Goal: Task Accomplishment & Management: Use online tool/utility

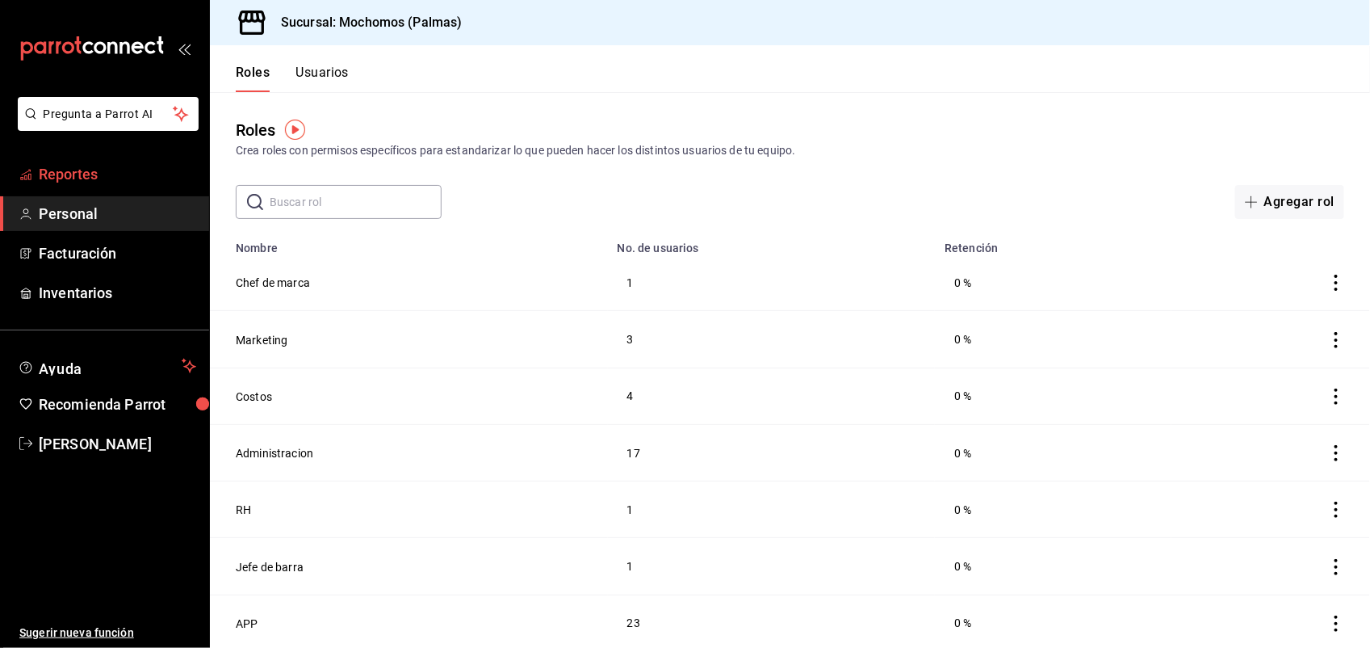
click at [94, 176] on span "Reportes" at bounding box center [117, 174] width 157 height 22
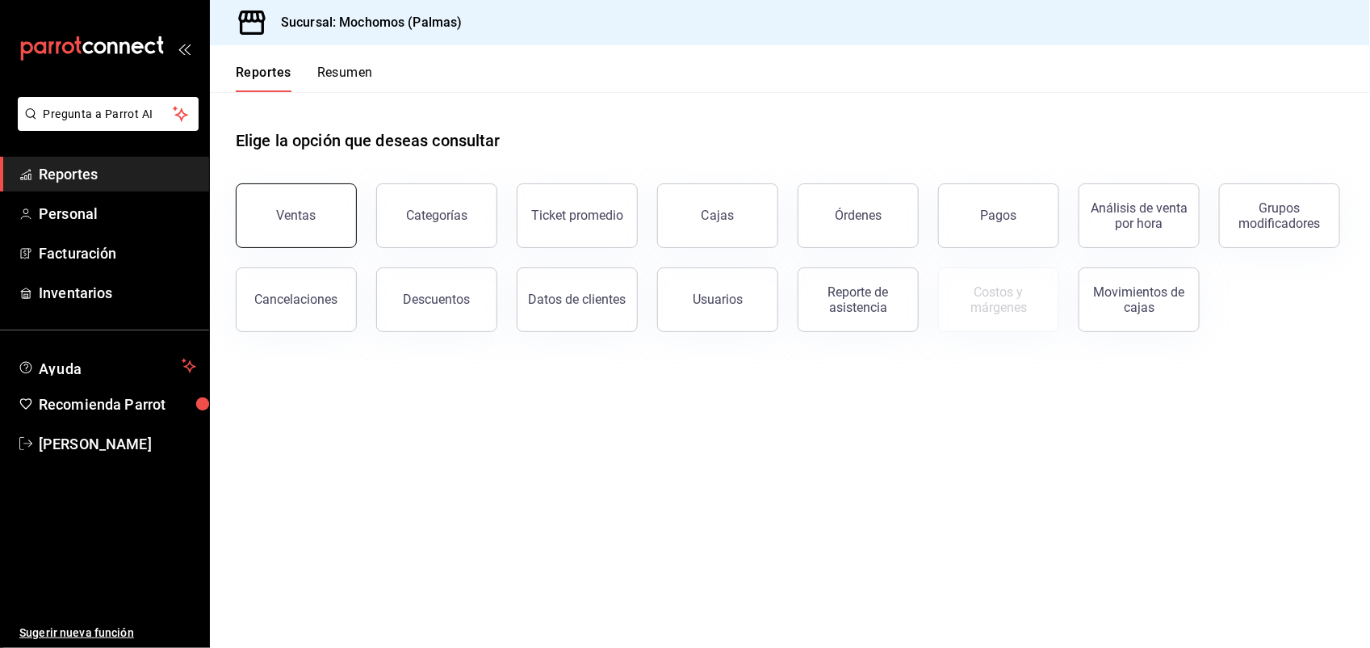
click at [347, 216] on button "Ventas" at bounding box center [296, 215] width 121 height 65
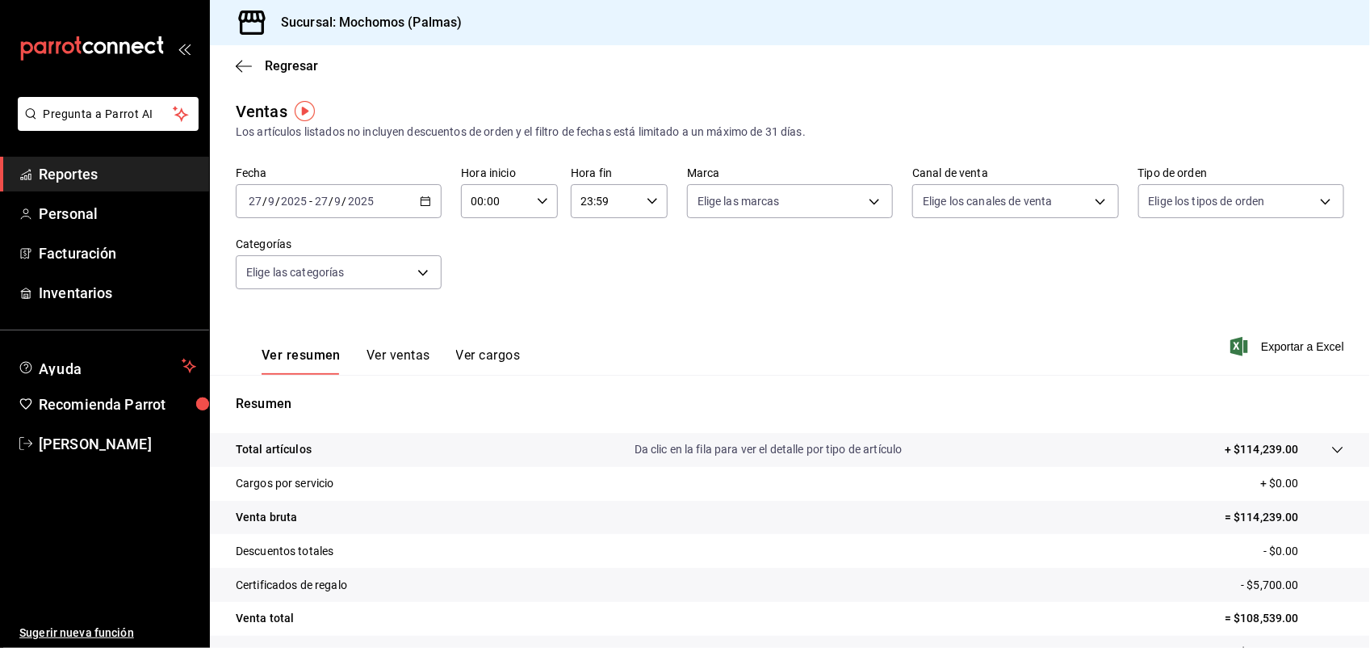
click at [424, 198] on icon "button" at bounding box center [425, 200] width 11 height 11
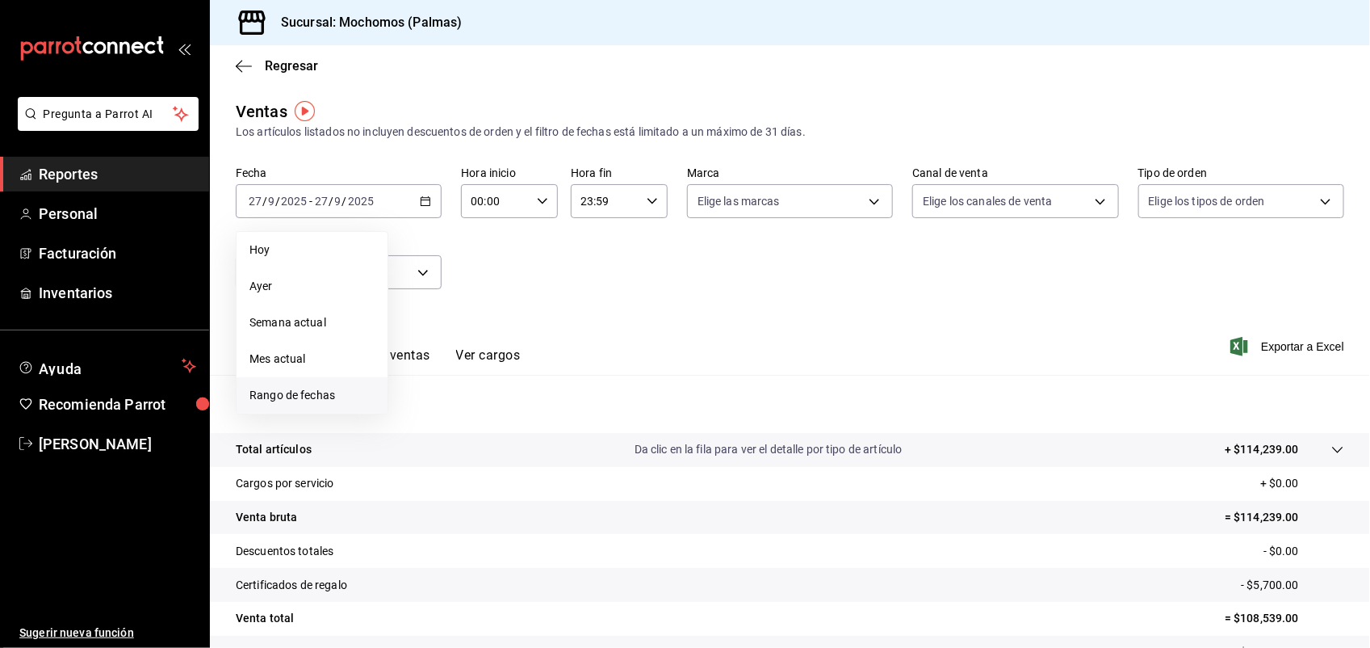
click at [325, 387] on span "Rango de fechas" at bounding box center [312, 395] width 125 height 17
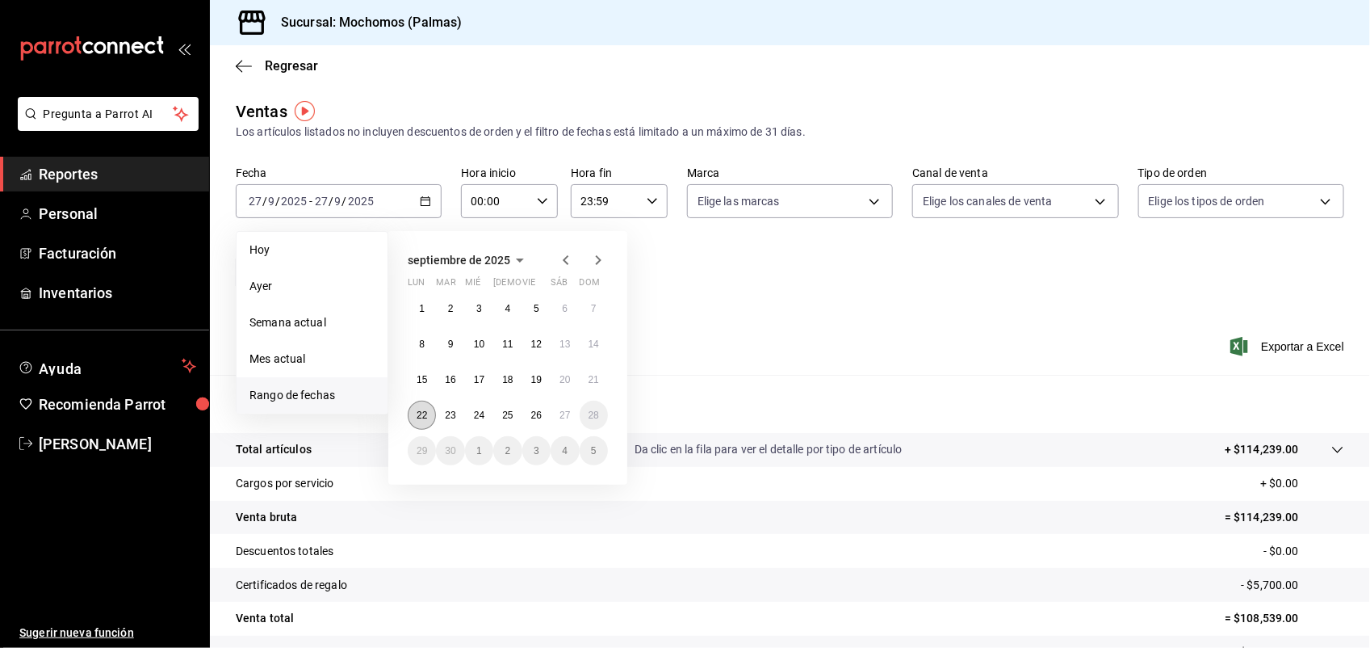
click at [417, 412] on abbr "22" at bounding box center [422, 414] width 10 height 11
click at [563, 406] on button "27" at bounding box center [565, 415] width 28 height 29
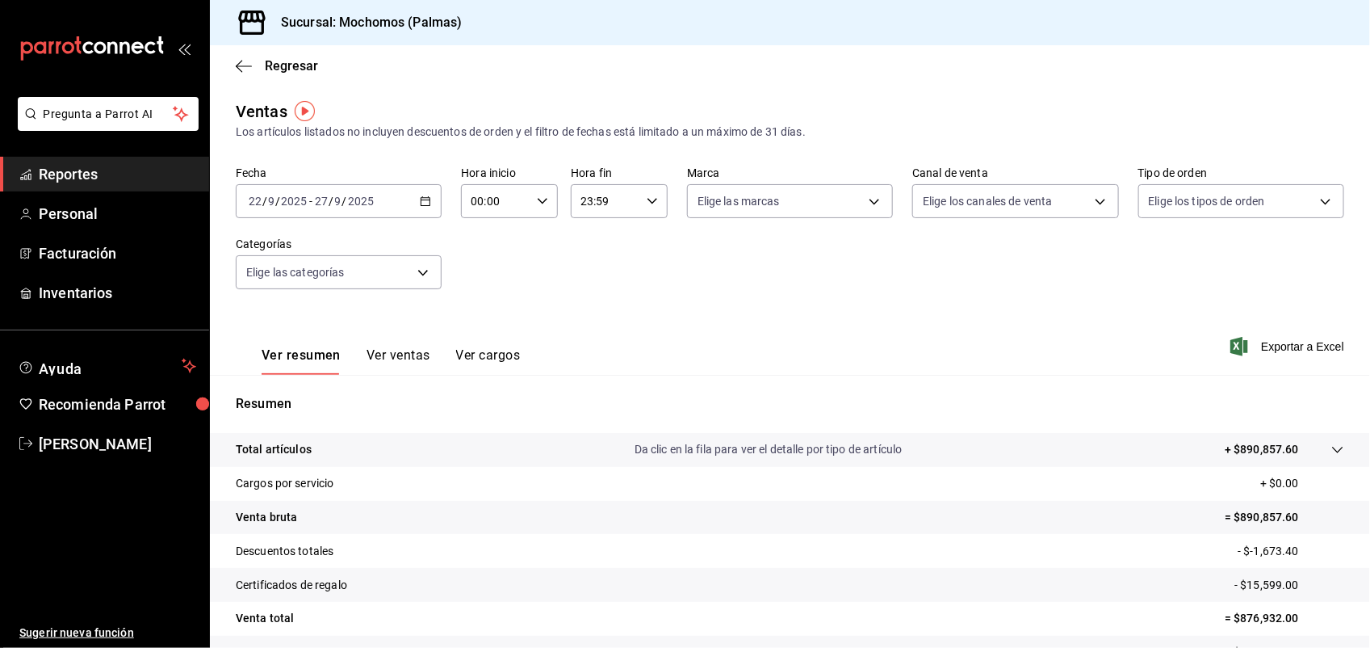
click at [543, 204] on icon "button" at bounding box center [542, 200] width 11 height 11
click at [481, 345] on button "03" at bounding box center [482, 358] width 41 height 32
type input "03:00"
click at [486, 312] on span "05" at bounding box center [483, 314] width 22 height 13
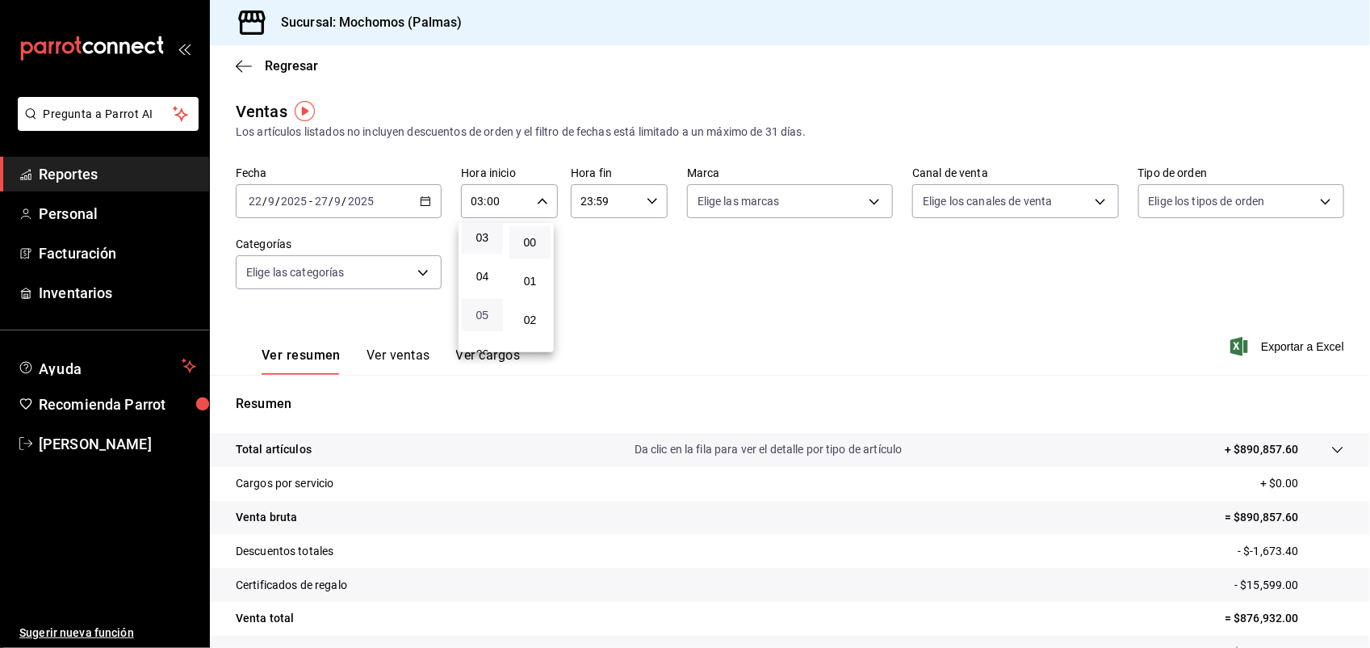
type input "05:00"
click at [647, 194] on div at bounding box center [685, 324] width 1370 height 648
click at [647, 194] on div "23:59 Hora fin" at bounding box center [619, 201] width 97 height 34
click at [592, 226] on button "20" at bounding box center [590, 236] width 41 height 32
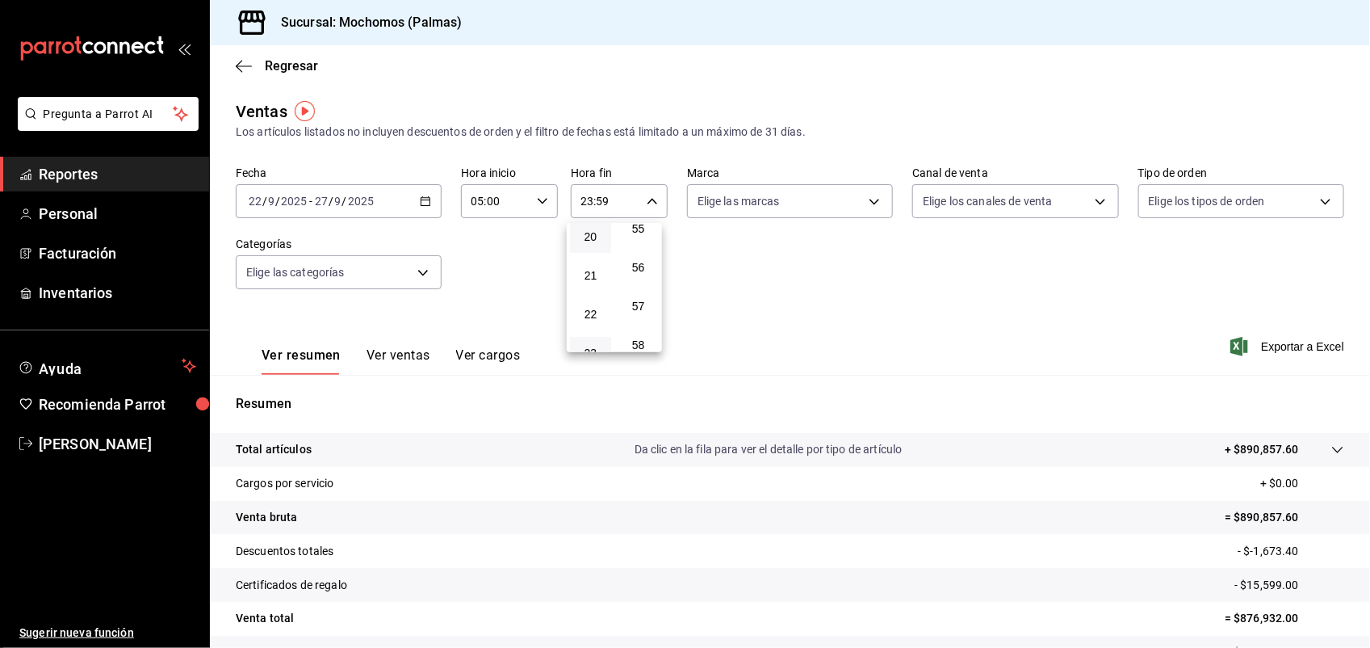
type input "20:59"
click at [585, 295] on span "05" at bounding box center [591, 301] width 22 height 13
click at [639, 251] on button "56" at bounding box center [638, 267] width 41 height 32
type input "05:56"
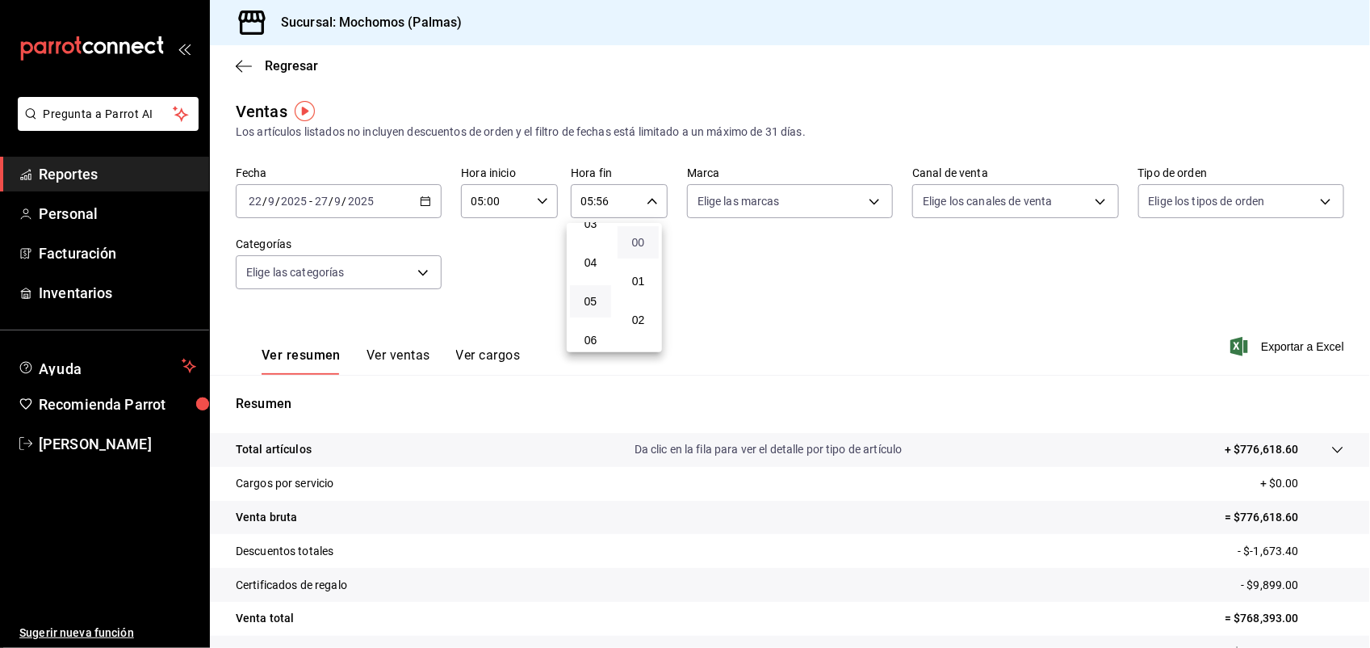
click at [646, 242] on span "00" at bounding box center [638, 242] width 22 height 13
type input "05:00"
click at [1244, 343] on div at bounding box center [685, 324] width 1370 height 648
click at [1244, 343] on span "Exportar a Excel" at bounding box center [1289, 346] width 111 height 19
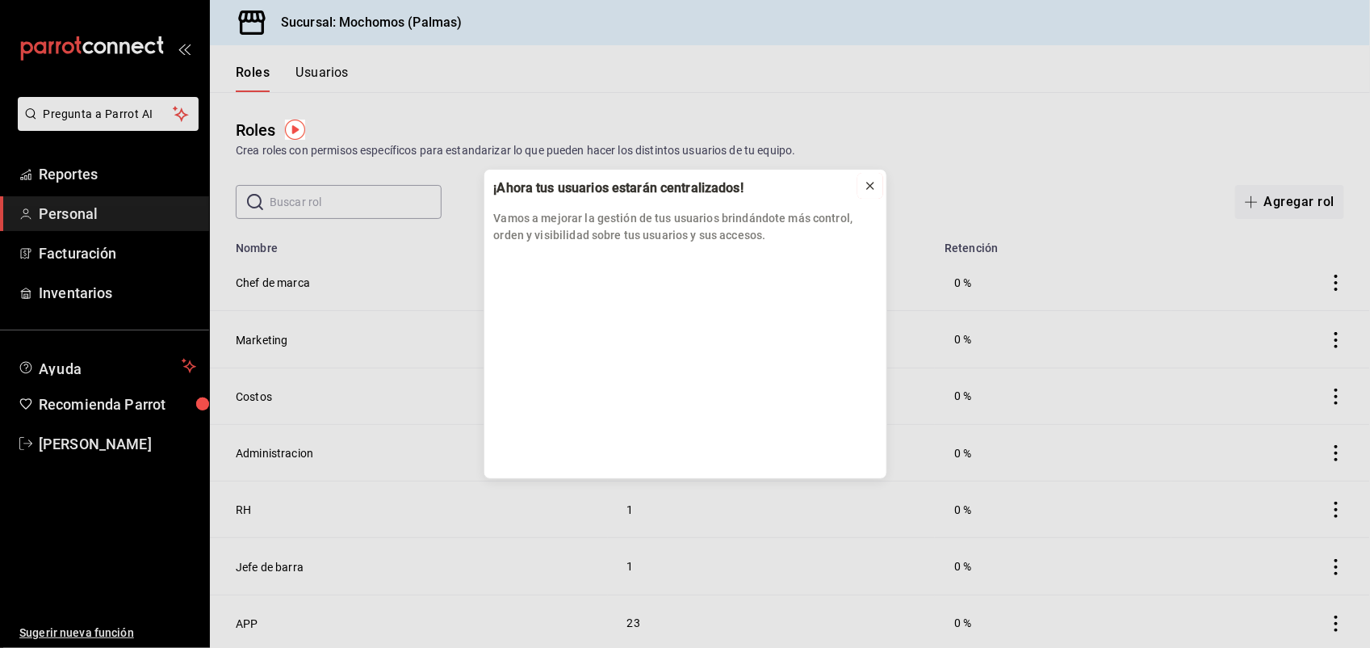
click at [878, 179] on button at bounding box center [871, 186] width 26 height 26
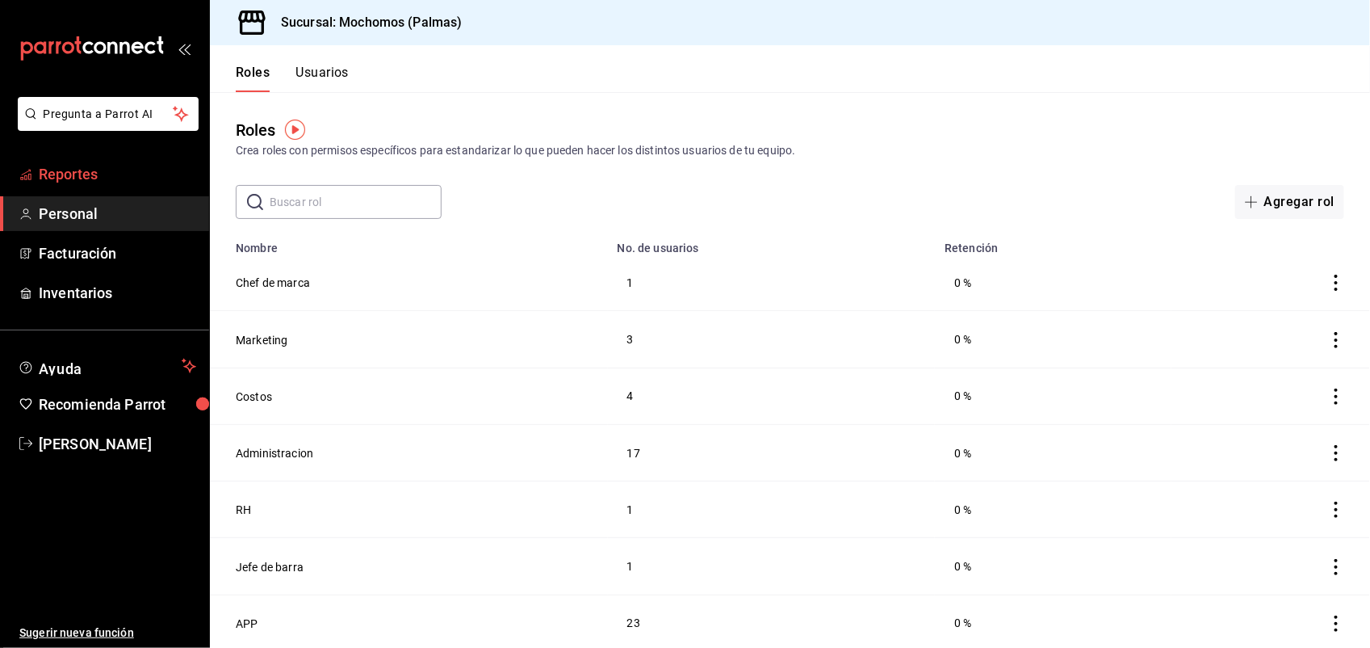
click at [82, 163] on span "Reportes" at bounding box center [117, 174] width 157 height 22
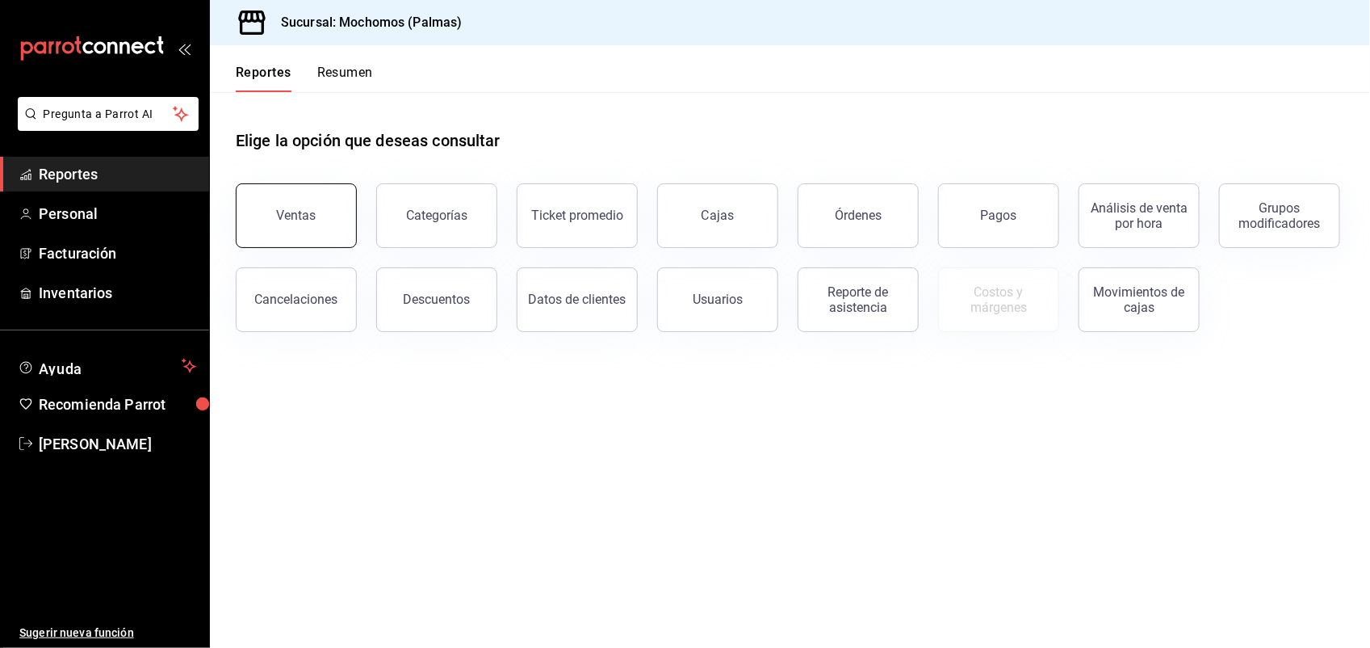
click at [284, 212] on div "Ventas" at bounding box center [297, 215] width 40 height 15
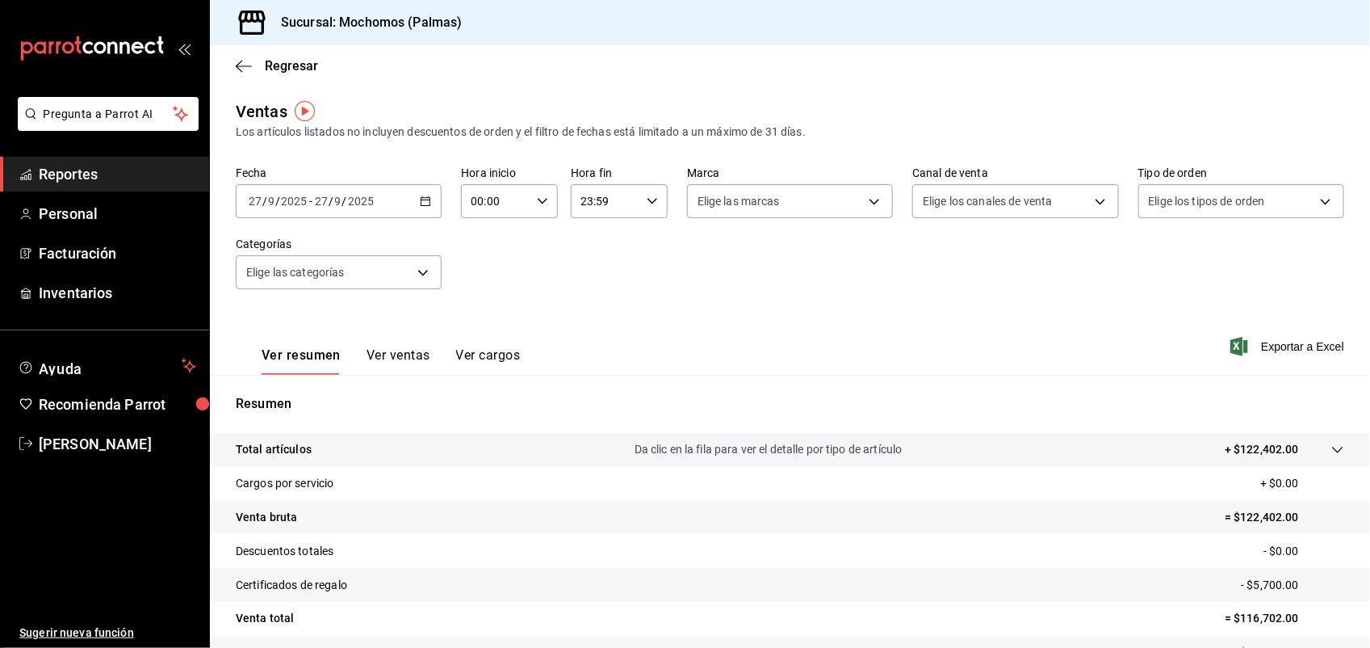
click at [422, 198] on icon "button" at bounding box center [425, 200] width 11 height 11
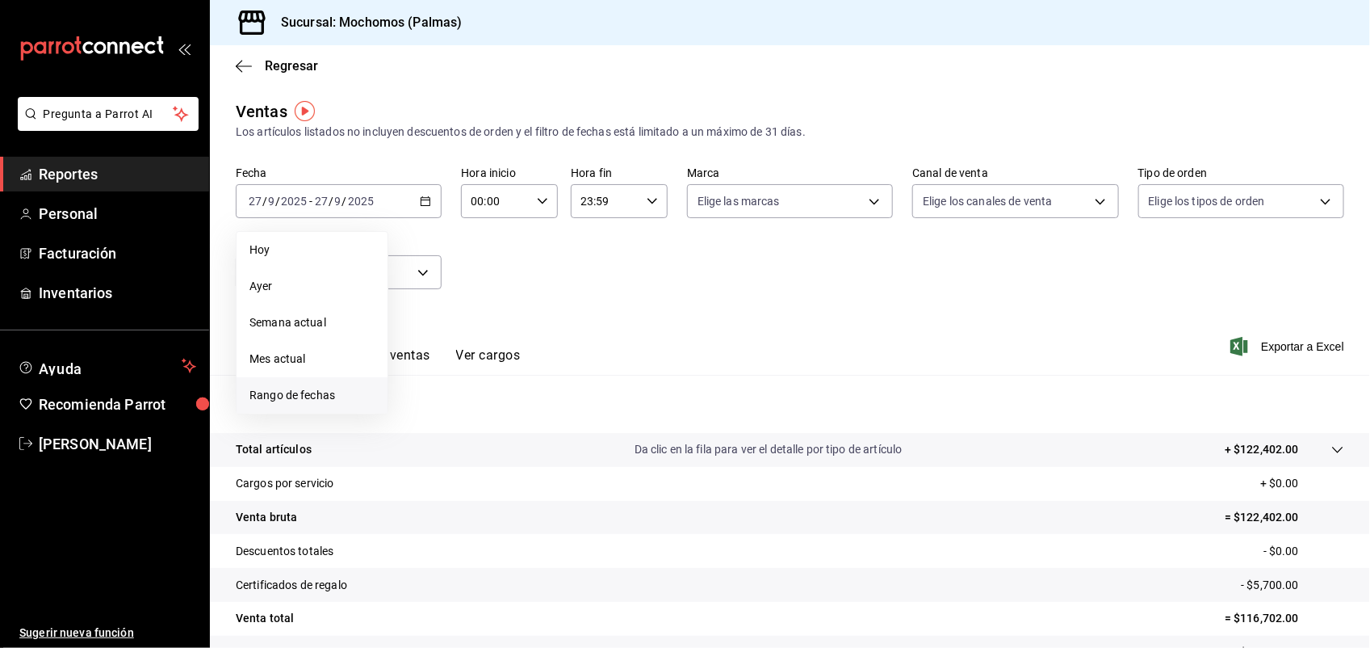
click at [329, 384] on li "Rango de fechas" at bounding box center [312, 395] width 151 height 36
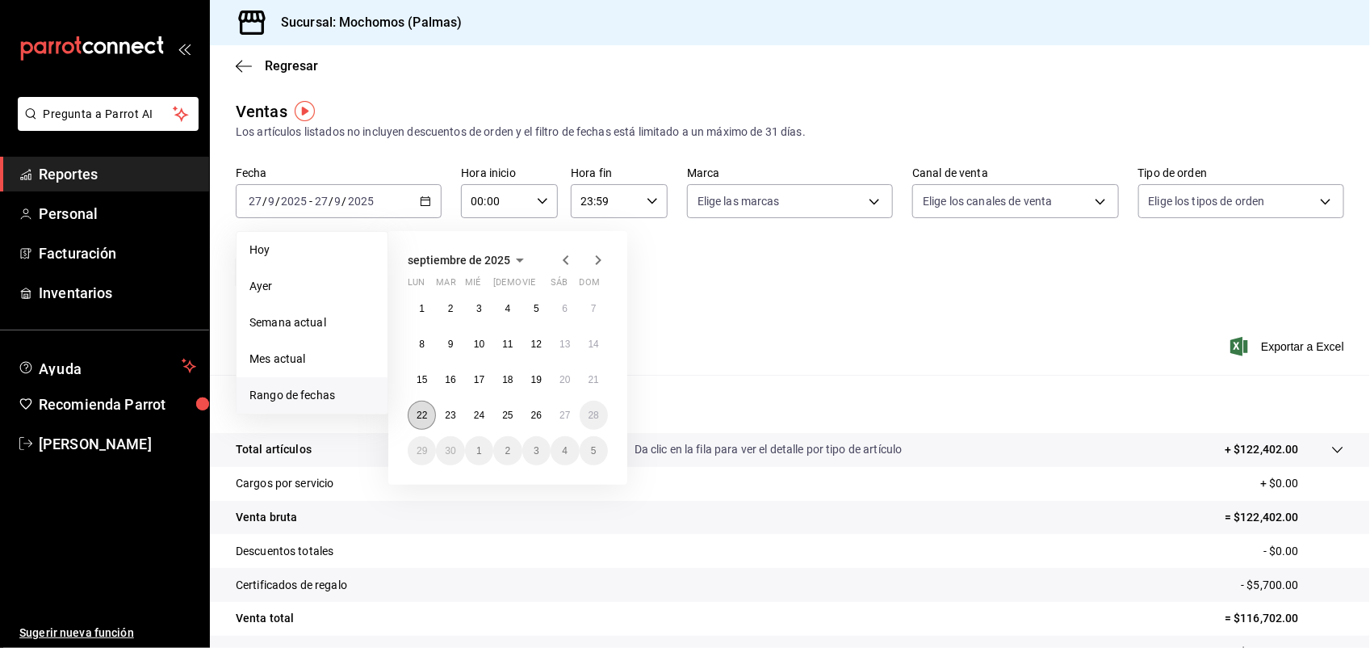
click at [421, 414] on abbr "22" at bounding box center [422, 414] width 10 height 11
click at [556, 418] on button "27" at bounding box center [565, 415] width 28 height 29
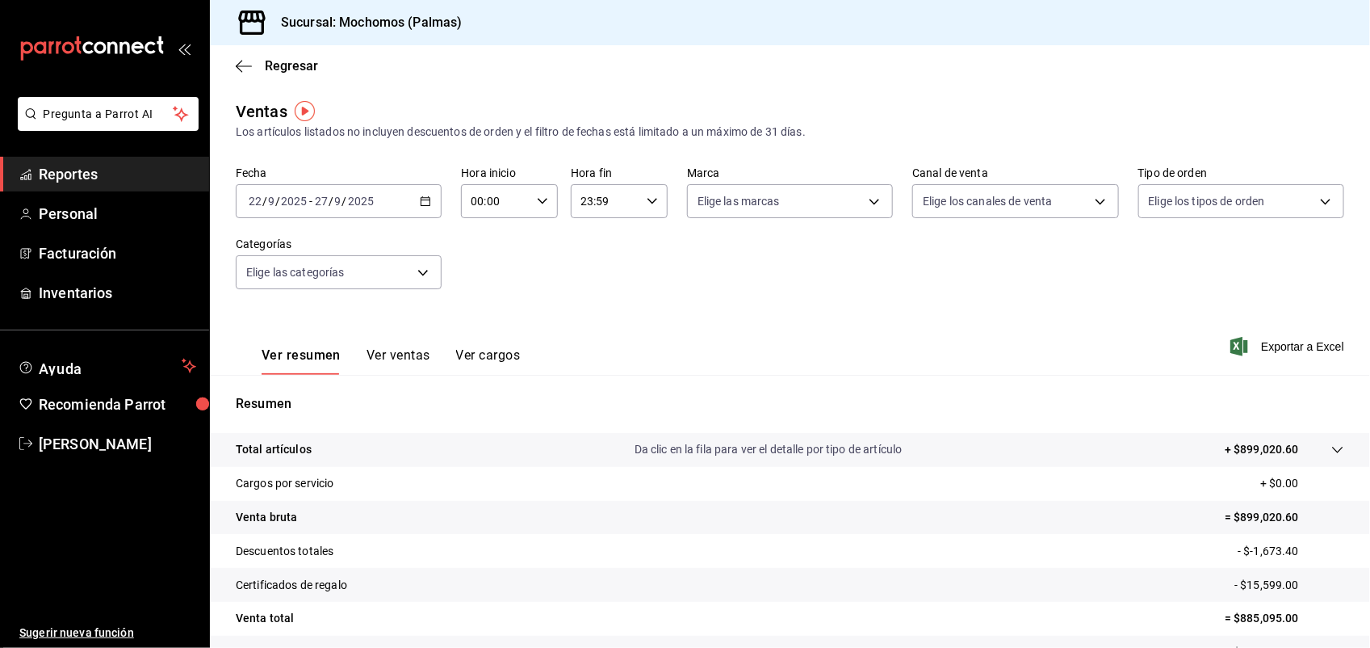
click at [543, 202] on icon "button" at bounding box center [542, 200] width 11 height 11
click at [481, 347] on button "03" at bounding box center [482, 358] width 41 height 32
type input "03:00"
click at [478, 308] on span "05" at bounding box center [483, 314] width 22 height 13
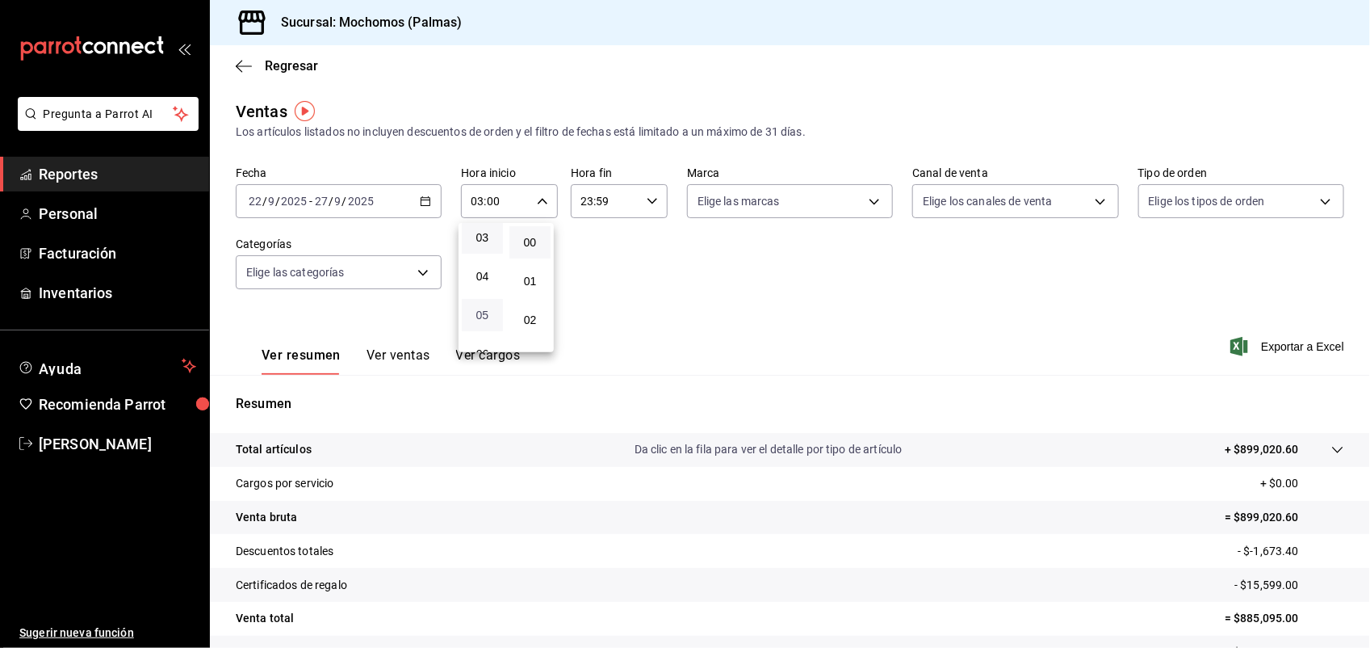
type input "05:00"
click at [648, 204] on div at bounding box center [685, 324] width 1370 height 648
click at [648, 204] on icon "button" at bounding box center [652, 200] width 11 height 11
click at [582, 227] on button "20" at bounding box center [590, 236] width 41 height 32
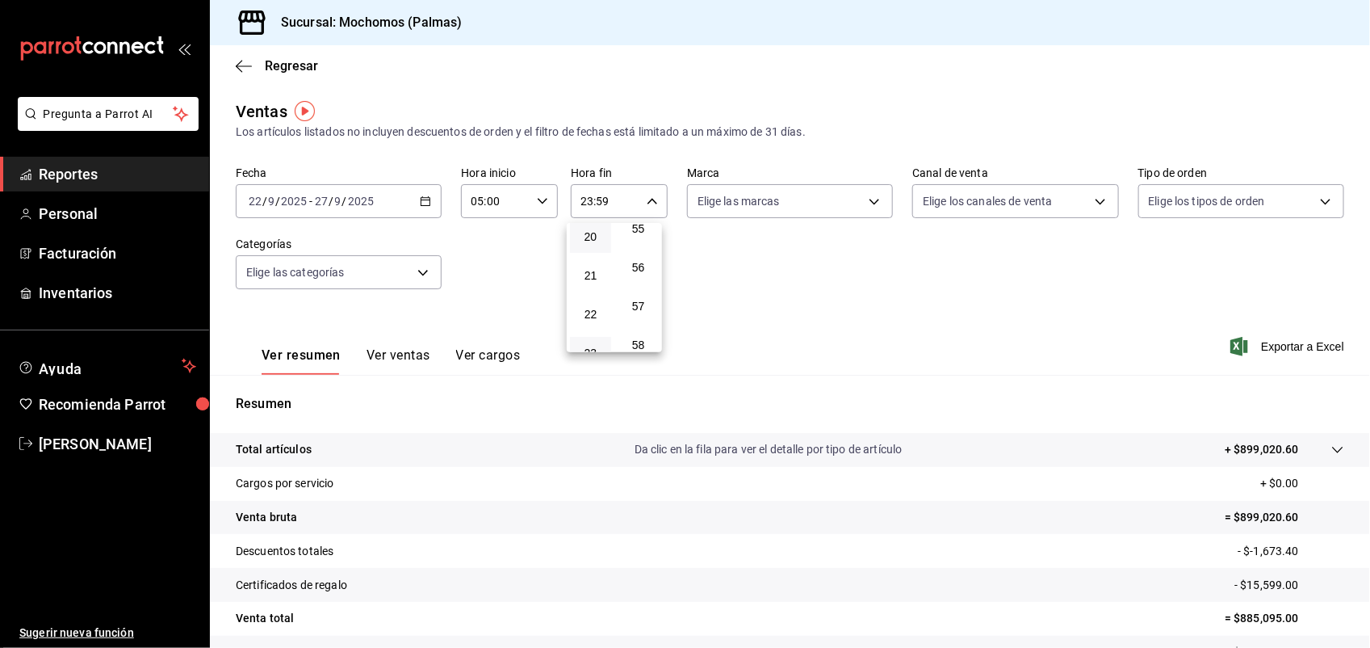
type input "20:59"
click at [590, 308] on span "05" at bounding box center [591, 314] width 22 height 13
type input "05:59"
click at [905, 259] on div at bounding box center [685, 324] width 1370 height 648
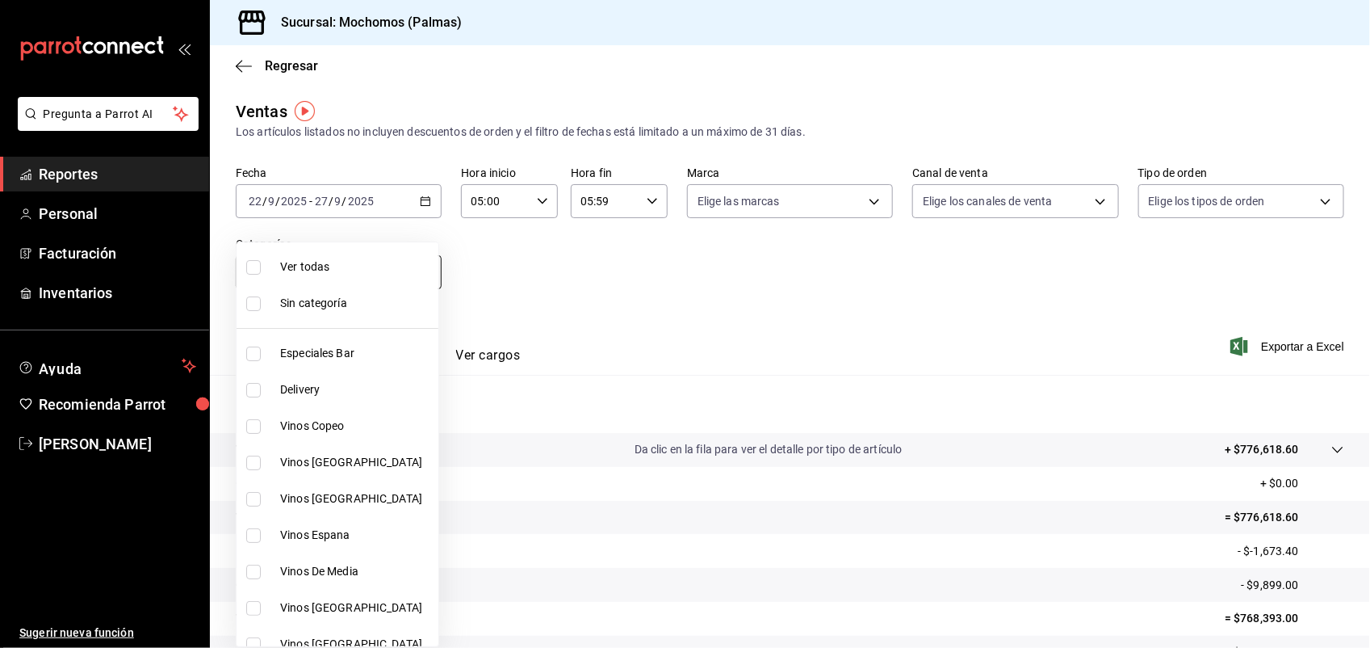
click at [414, 271] on body "Pregunta a Parrot AI Reportes Personal Facturación Inventarios Ayuda Recomienda…" at bounding box center [685, 324] width 1370 height 648
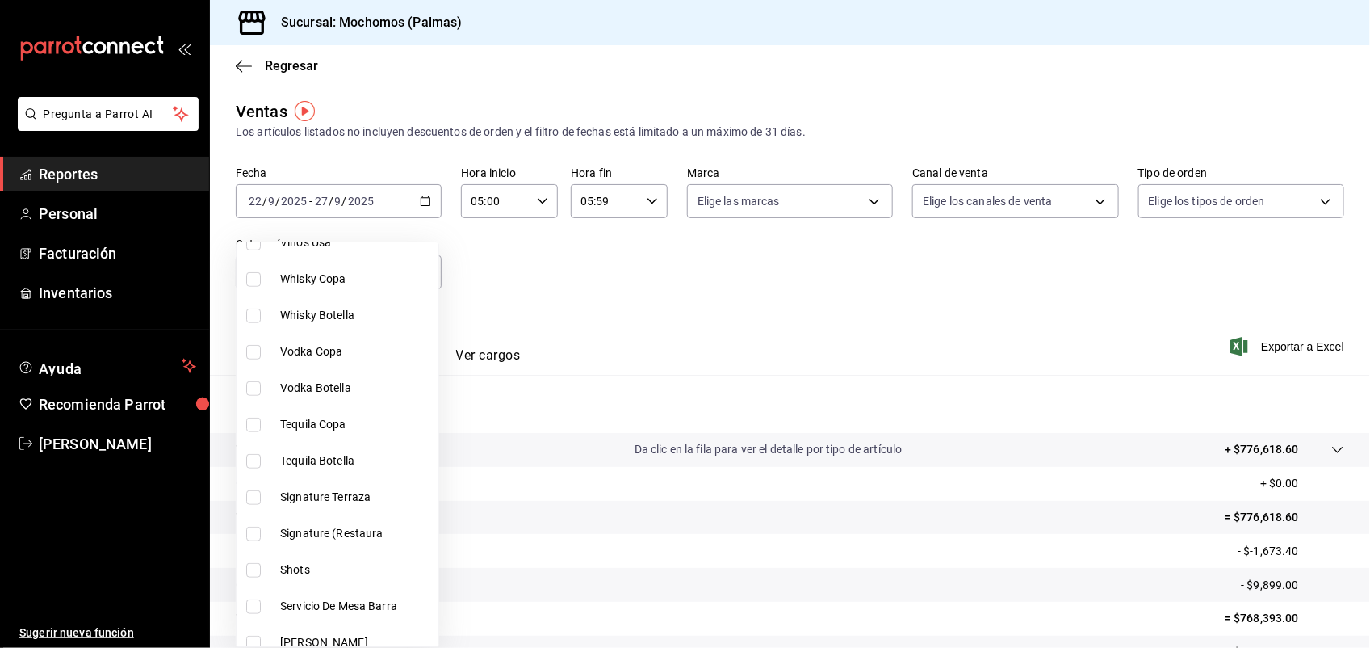
scroll to position [485, 0]
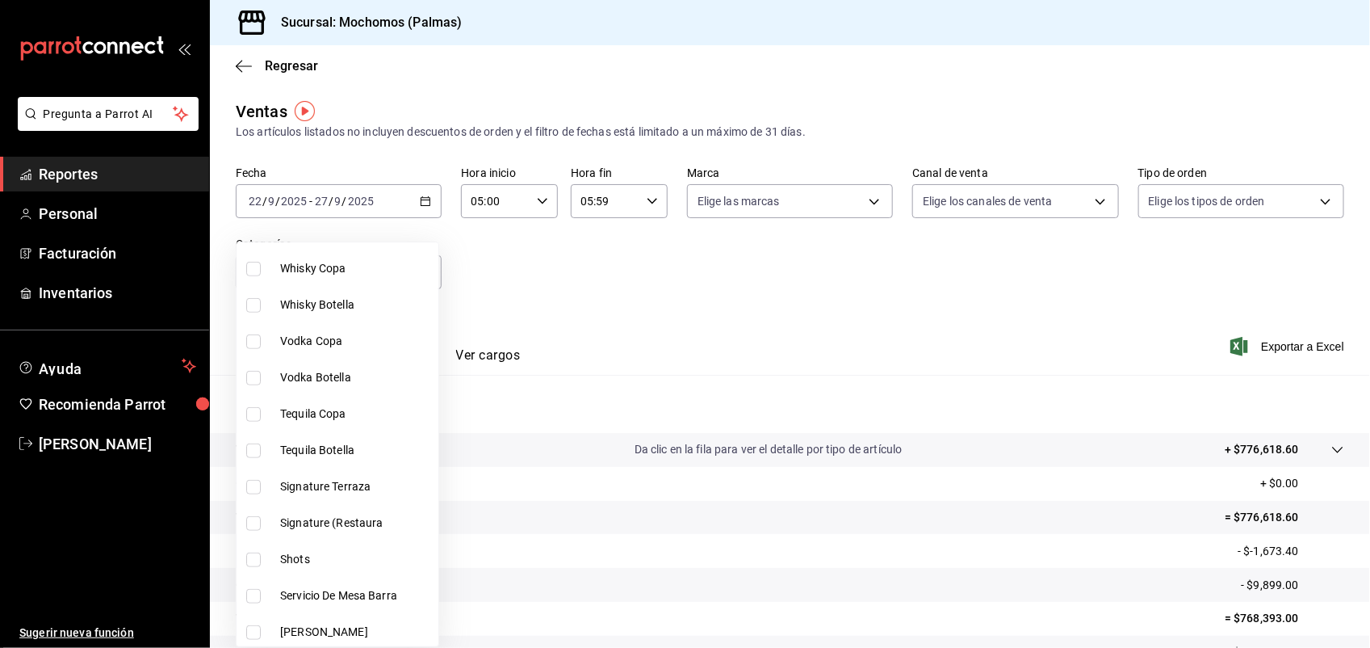
click at [256, 483] on input "checkbox" at bounding box center [253, 487] width 15 height 15
checkbox input "true"
type input "71fb3895-6a0e-41bd-86d6-d35bdba8da69"
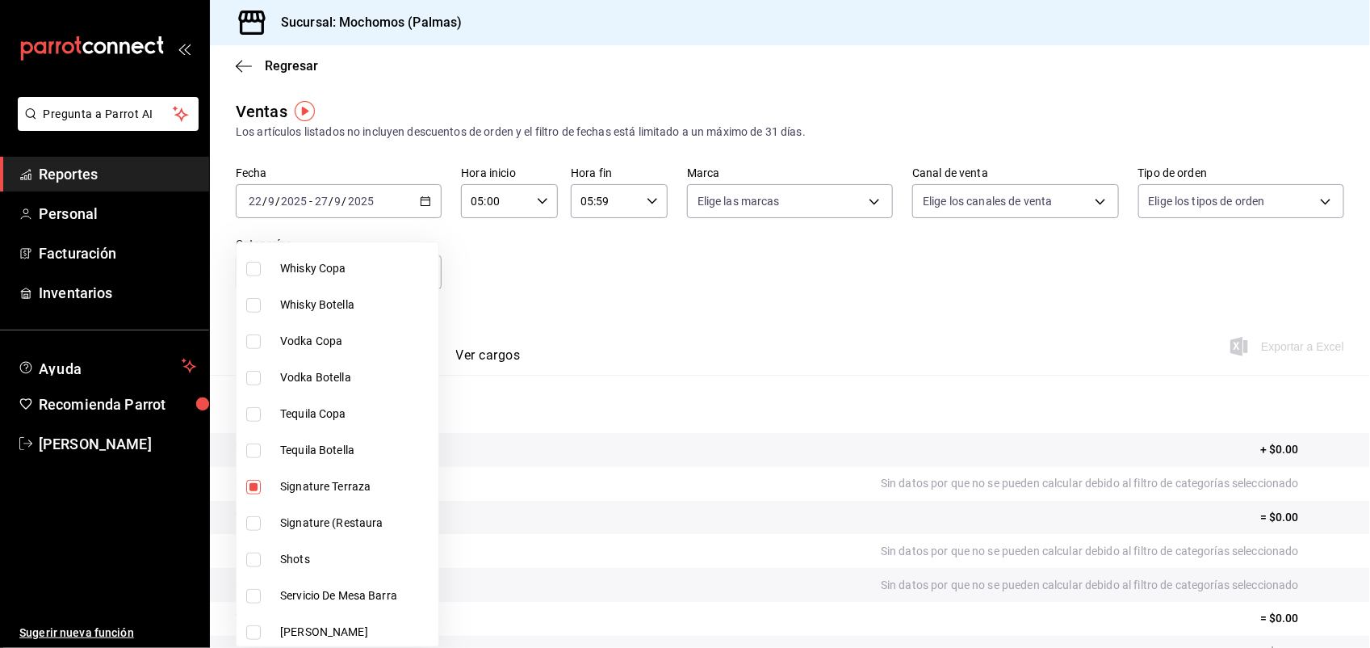
click at [256, 516] on input "checkbox" at bounding box center [253, 523] width 15 height 15
checkbox input "true"
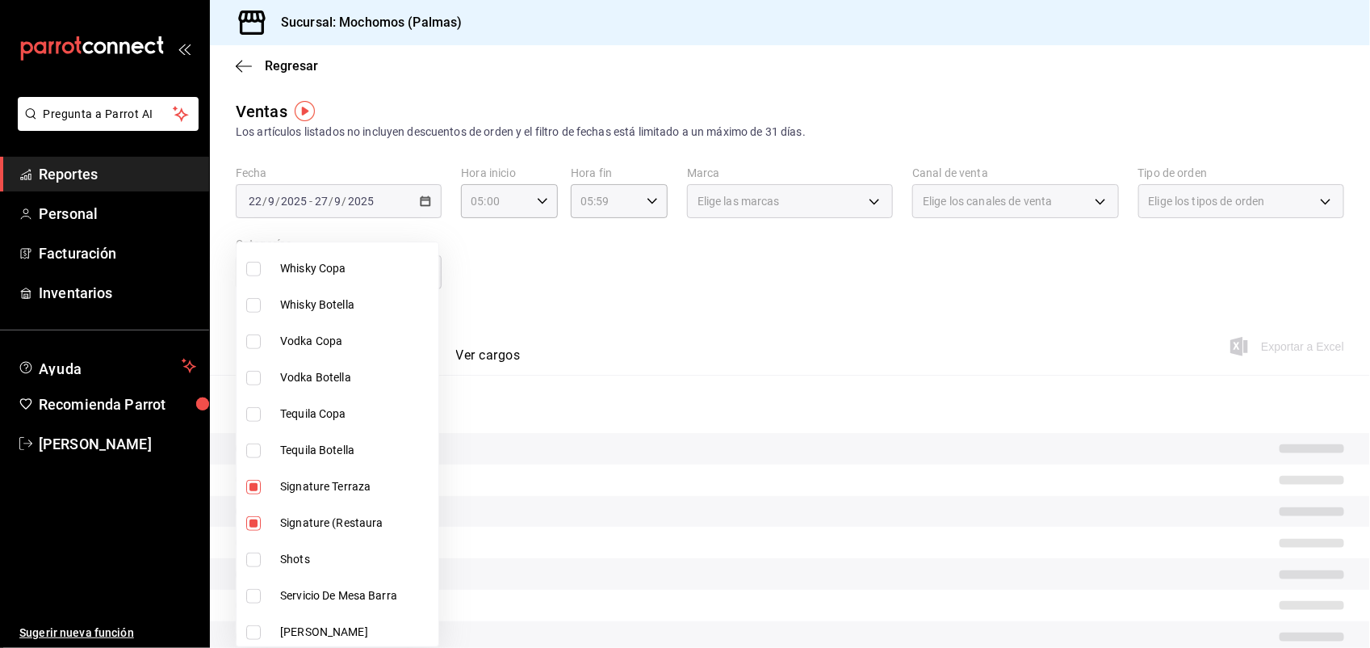
click at [255, 549] on li "Shots" at bounding box center [338, 559] width 202 height 36
type input "71fb3895-6a0e-41bd-86d6-d35bdba8da69,2813ce9b-376b-48d5-b097-23f25eab0b51,824c6…"
checkbox input "true"
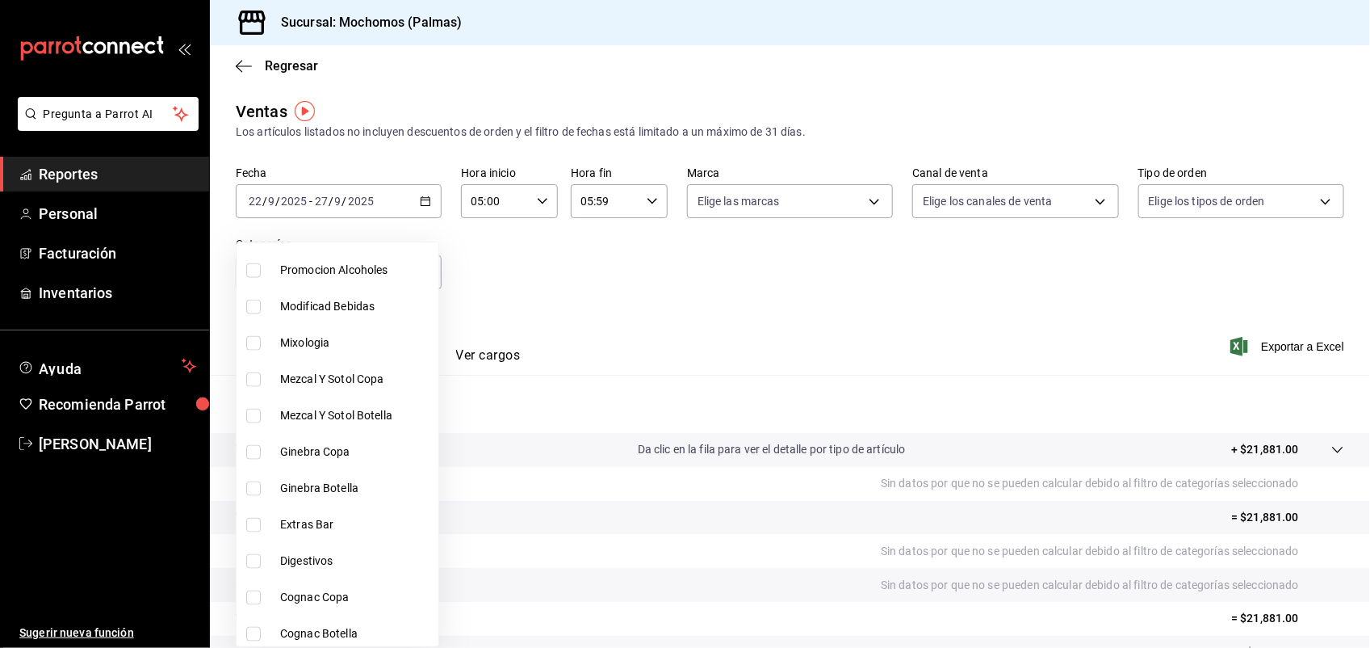
scroll to position [969, 0]
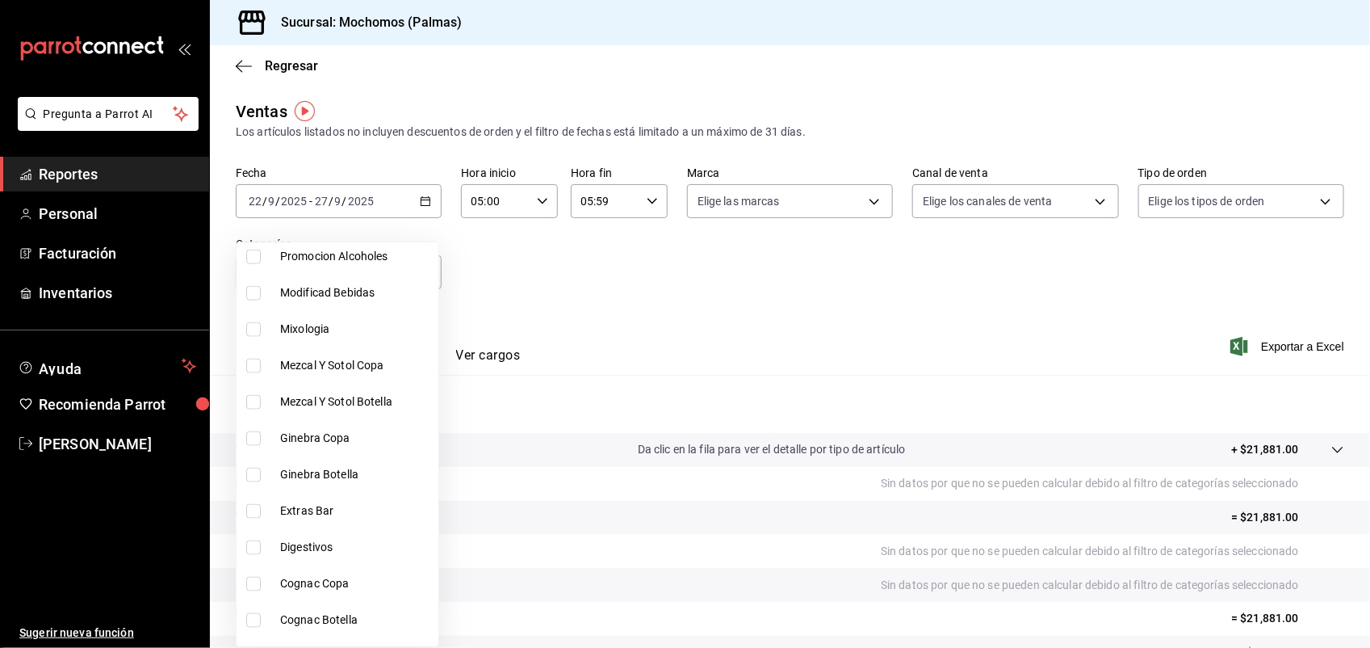
click at [259, 329] on input "checkbox" at bounding box center [253, 329] width 15 height 15
checkbox input "true"
type input "71fb3895-6a0e-41bd-86d6-d35bdba8da69,2813ce9b-376b-48d5-b097-23f25eab0b51,824c6…"
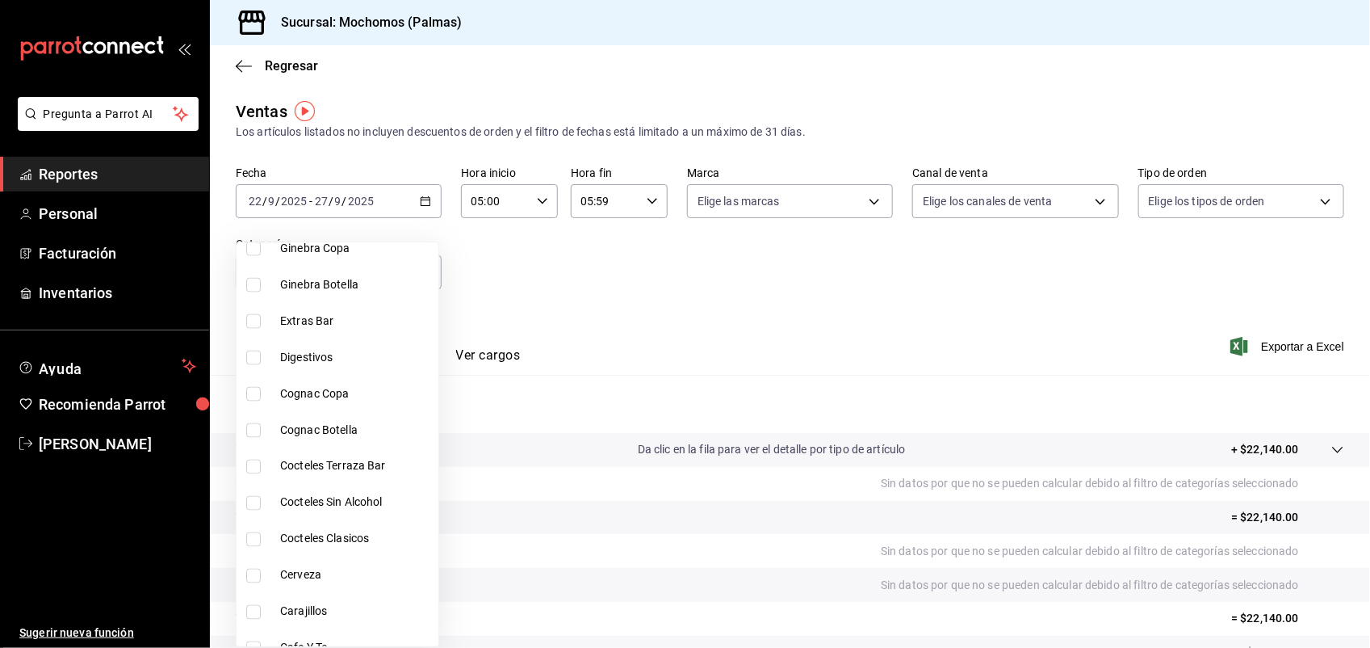
scroll to position [1171, 0]
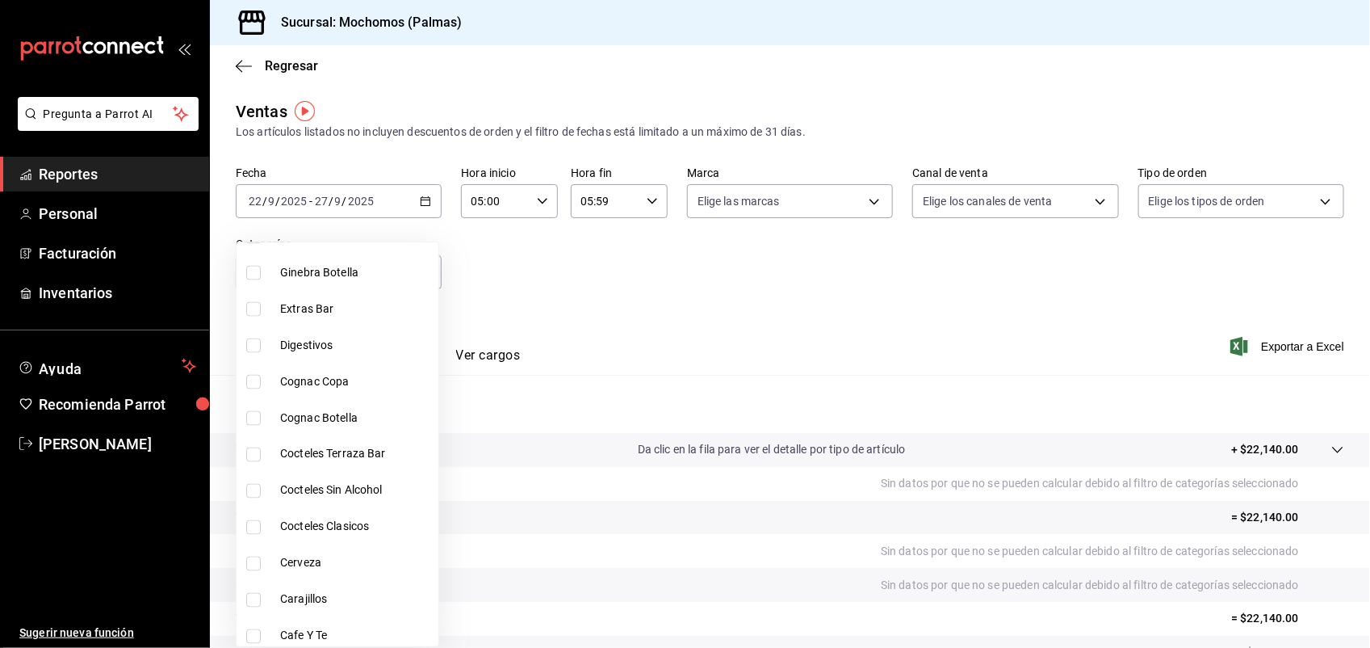
click at [257, 522] on input "checkbox" at bounding box center [253, 527] width 15 height 15
checkbox input "true"
type input "71fb3895-6a0e-41bd-86d6-d35bdba8da69,2813ce9b-376b-48d5-b097-23f25eab0b51,824c6…"
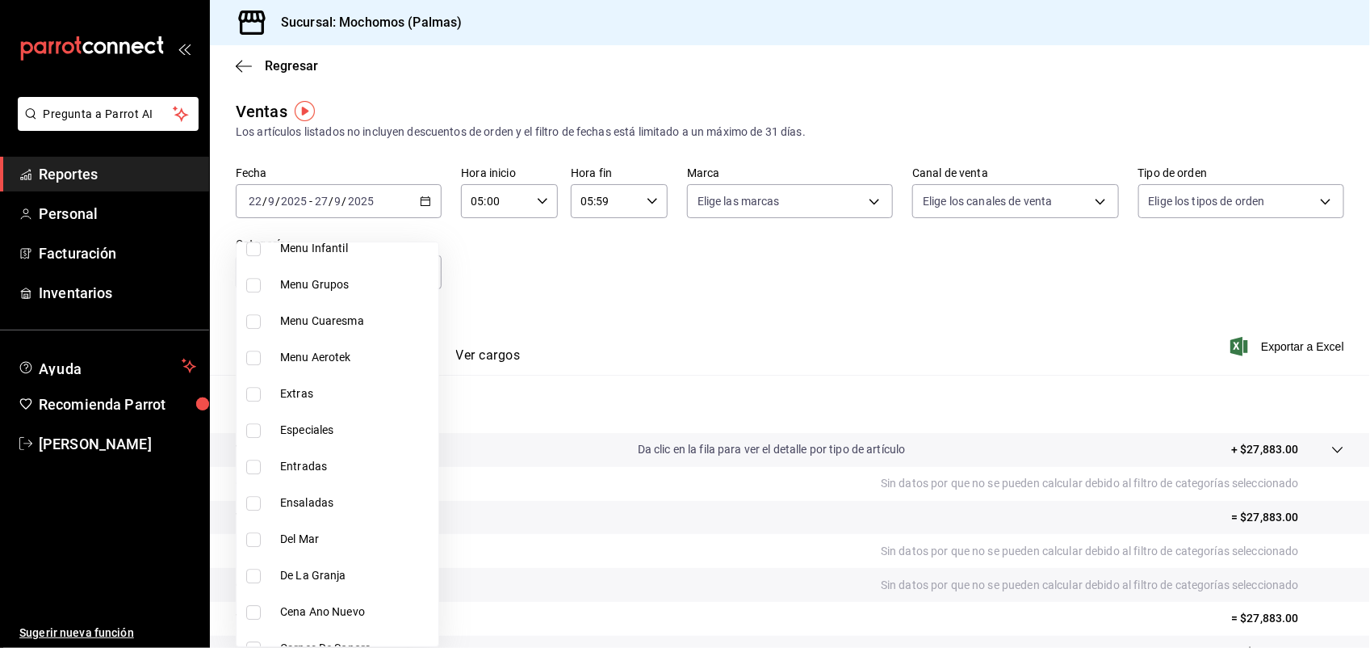
scroll to position [2084, 0]
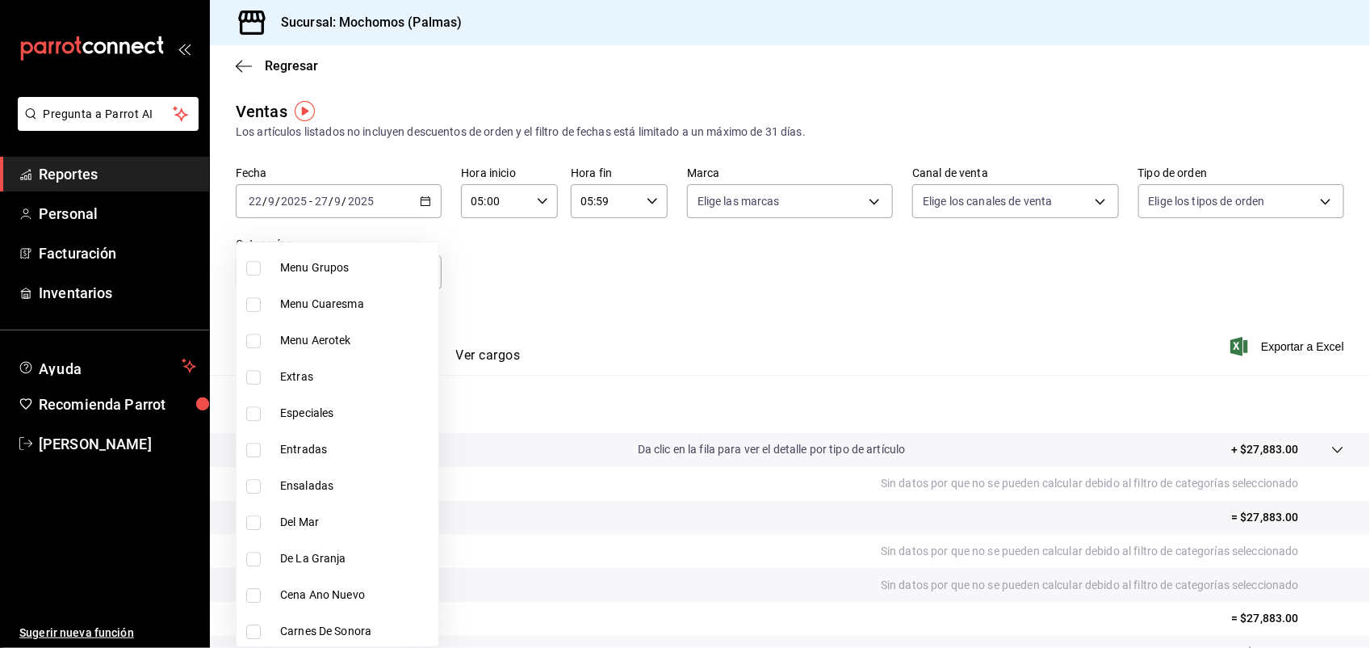
click at [1250, 345] on div at bounding box center [685, 324] width 1370 height 648
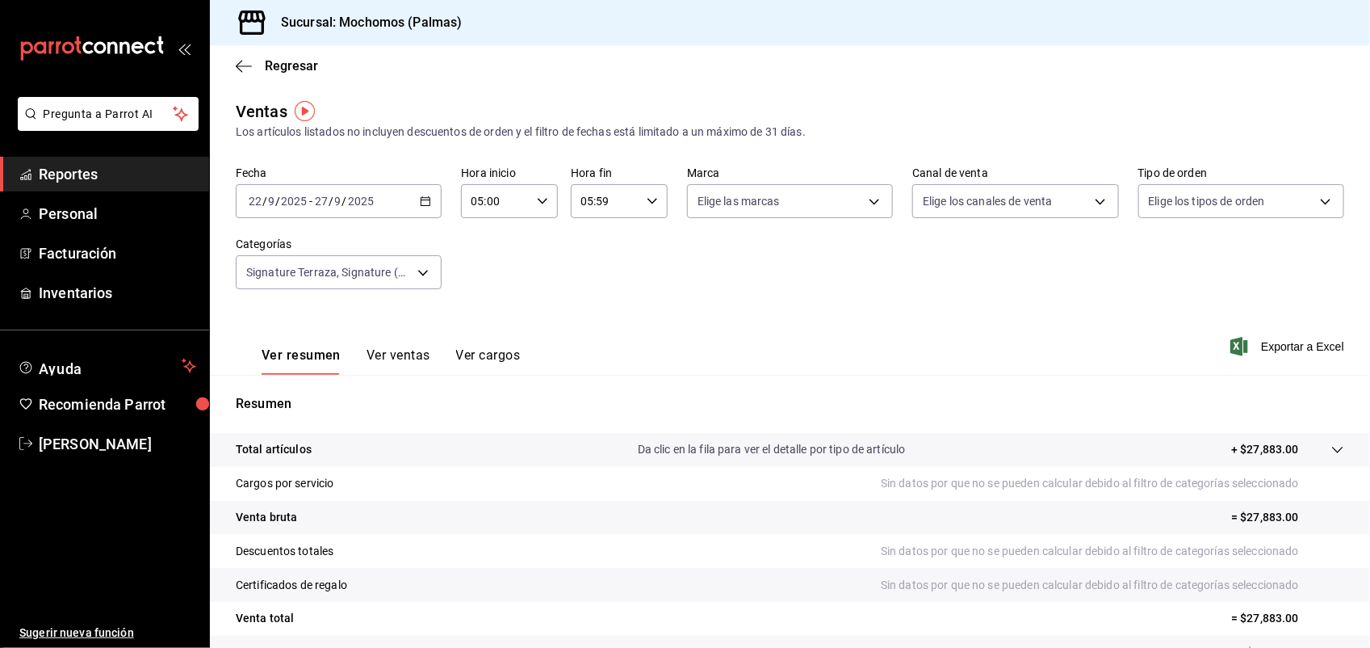
click at [1250, 345] on span "Exportar a Excel" at bounding box center [1289, 346] width 111 height 19
click at [417, 276] on body "Pregunta a Parrot AI Reportes Personal Facturación Inventarios Ayuda Recomienda…" at bounding box center [685, 324] width 1370 height 648
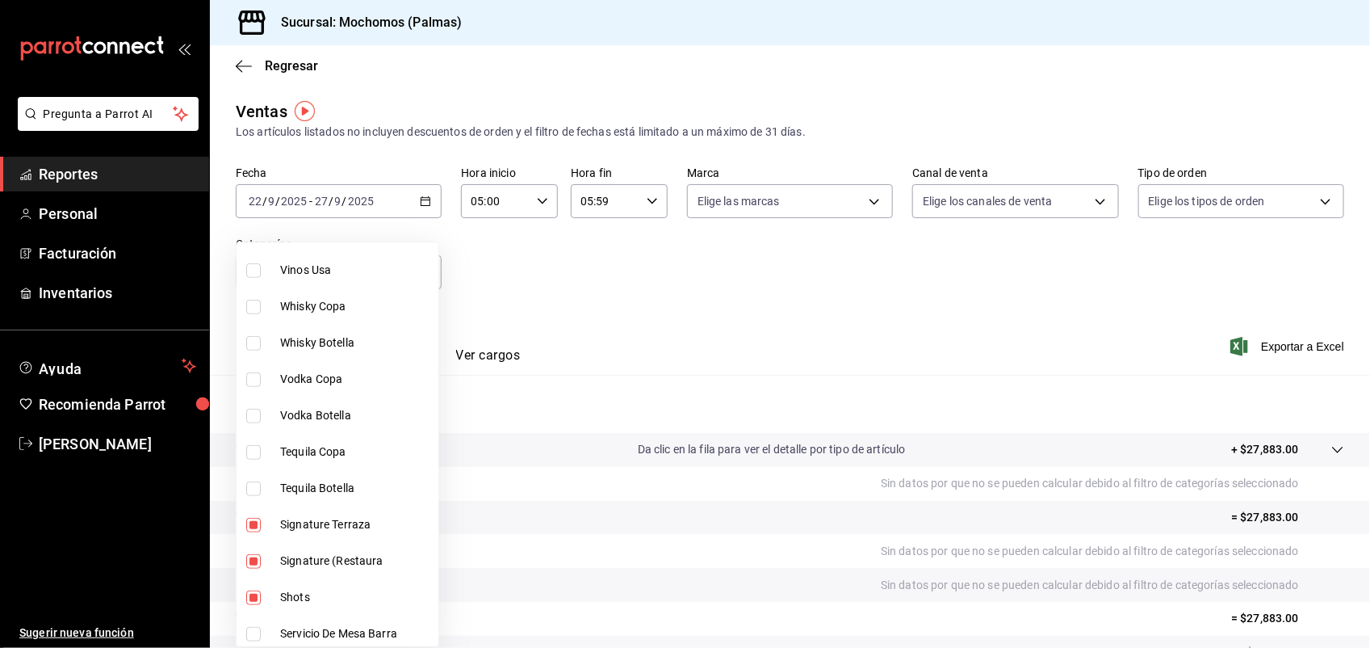
scroll to position [485, 0]
click at [259, 482] on input "checkbox" at bounding box center [253, 487] width 15 height 15
checkbox input "false"
type input "2813ce9b-376b-48d5-b097-23f25eab0b51,824c6033-6301-463d-ab3d-ccbee6fed89d,68b13…"
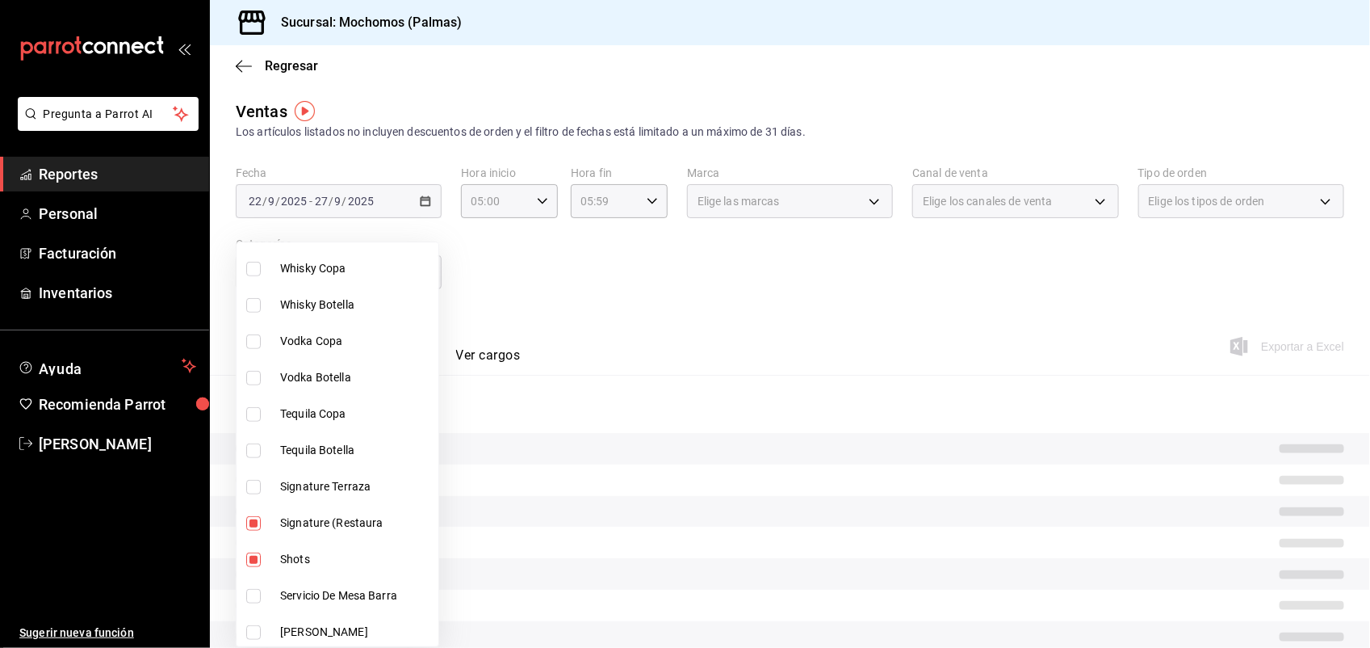
click at [251, 518] on input "checkbox" at bounding box center [253, 523] width 15 height 15
checkbox input "false"
type input "824c6033-6301-463d-ab3d-ccbee6fed89d,68b136d3-3b92-46eb-a7bd-abeae1a70a78,02631…"
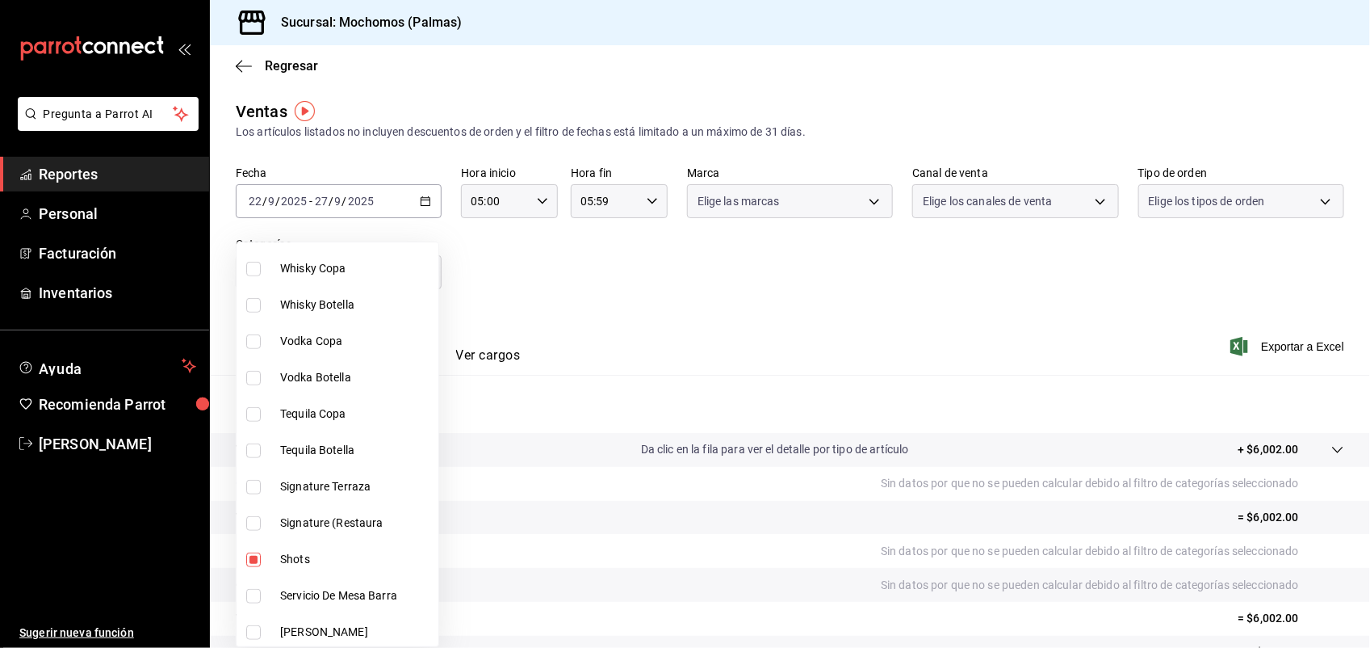
click at [256, 556] on input "checkbox" at bounding box center [253, 559] width 15 height 15
checkbox input "false"
type input "68b136d3-3b92-46eb-a7bd-abeae1a70a78,02631186-4aa2-41db-ad05-e5391d749dbb"
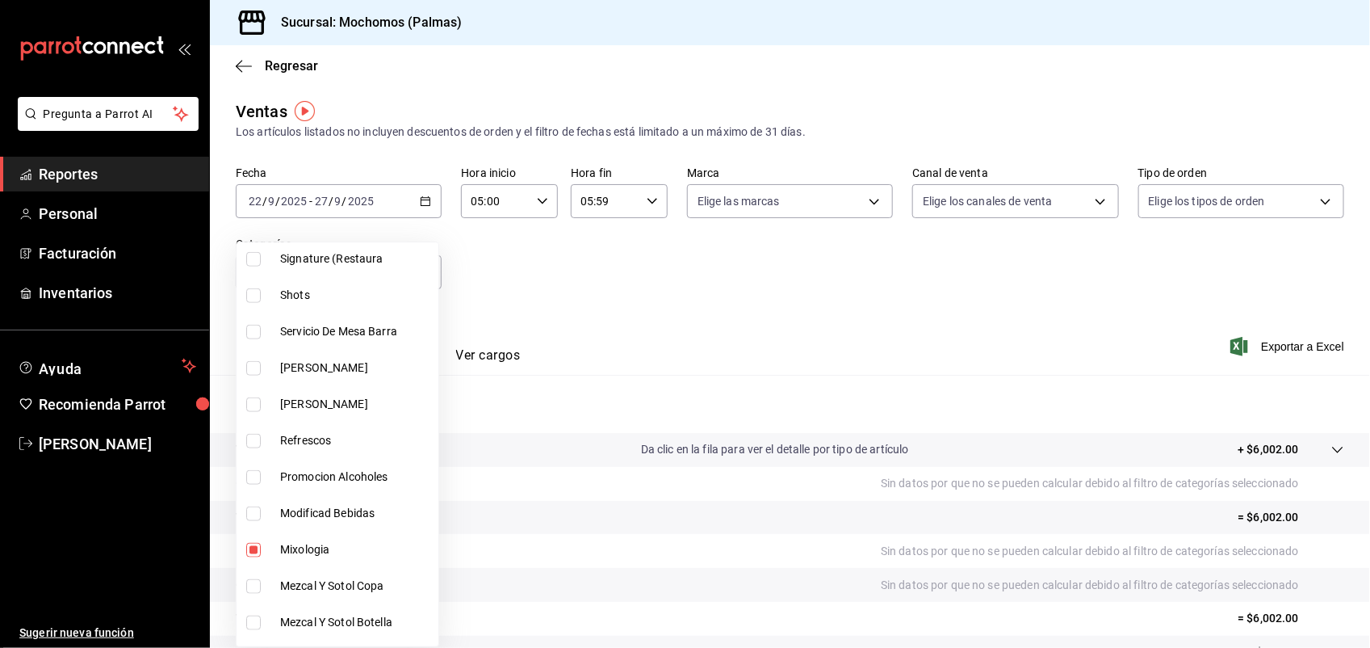
scroll to position [767, 0]
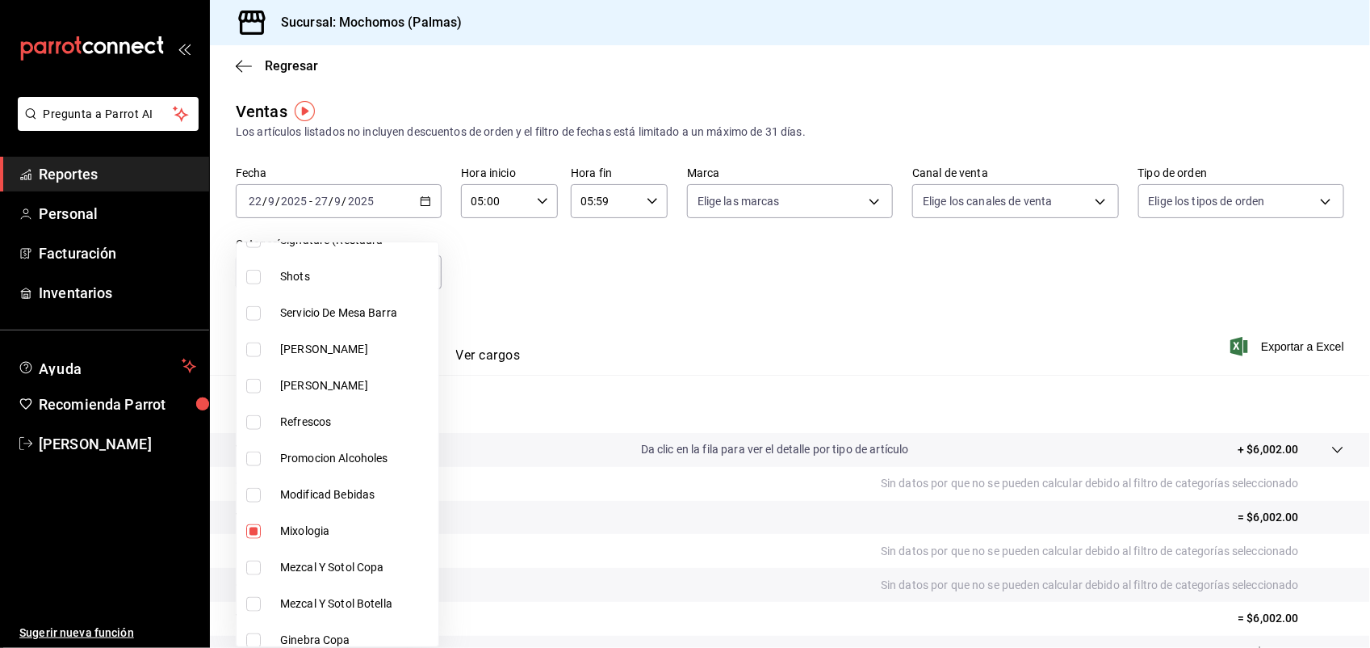
click at [262, 535] on label at bounding box center [256, 531] width 21 height 15
click at [261, 535] on input "checkbox" at bounding box center [253, 531] width 15 height 15
checkbox input "true"
click at [259, 538] on li "Mixologia" at bounding box center [338, 531] width 202 height 36
type input "02631186-4aa2-41db-ad05-e5391d749dbb"
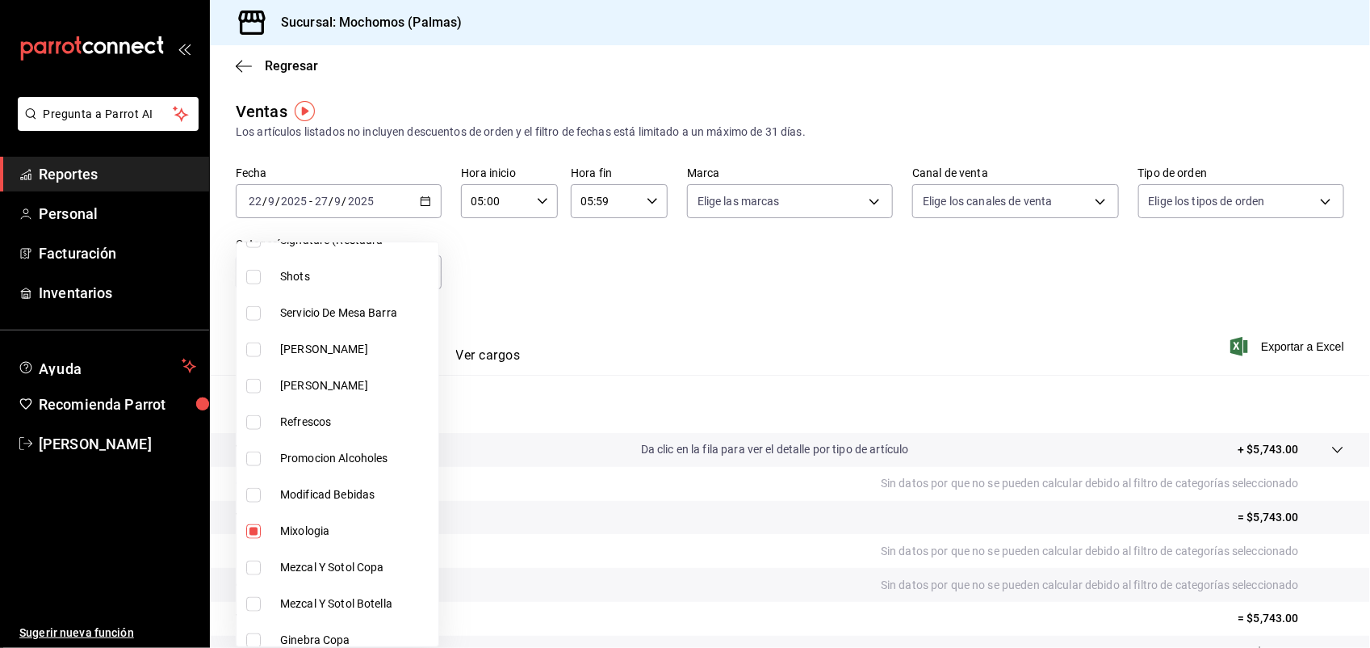
checkbox input "false"
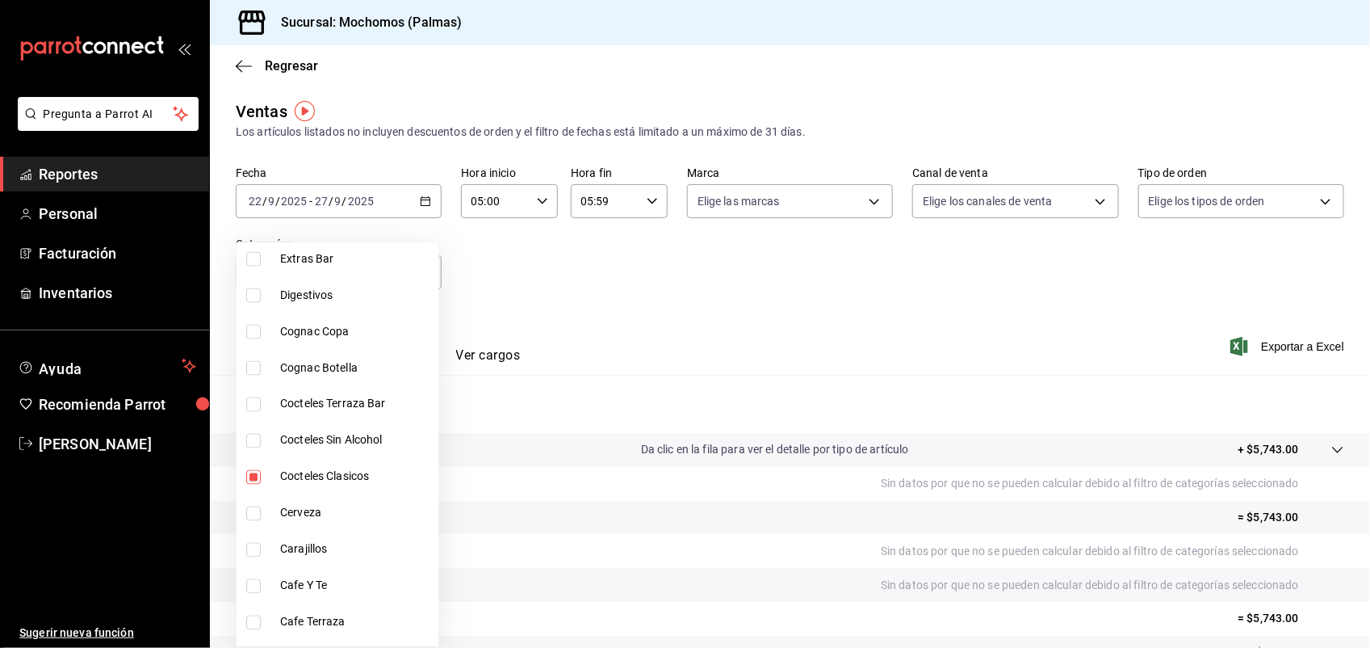
scroll to position [1252, 0]
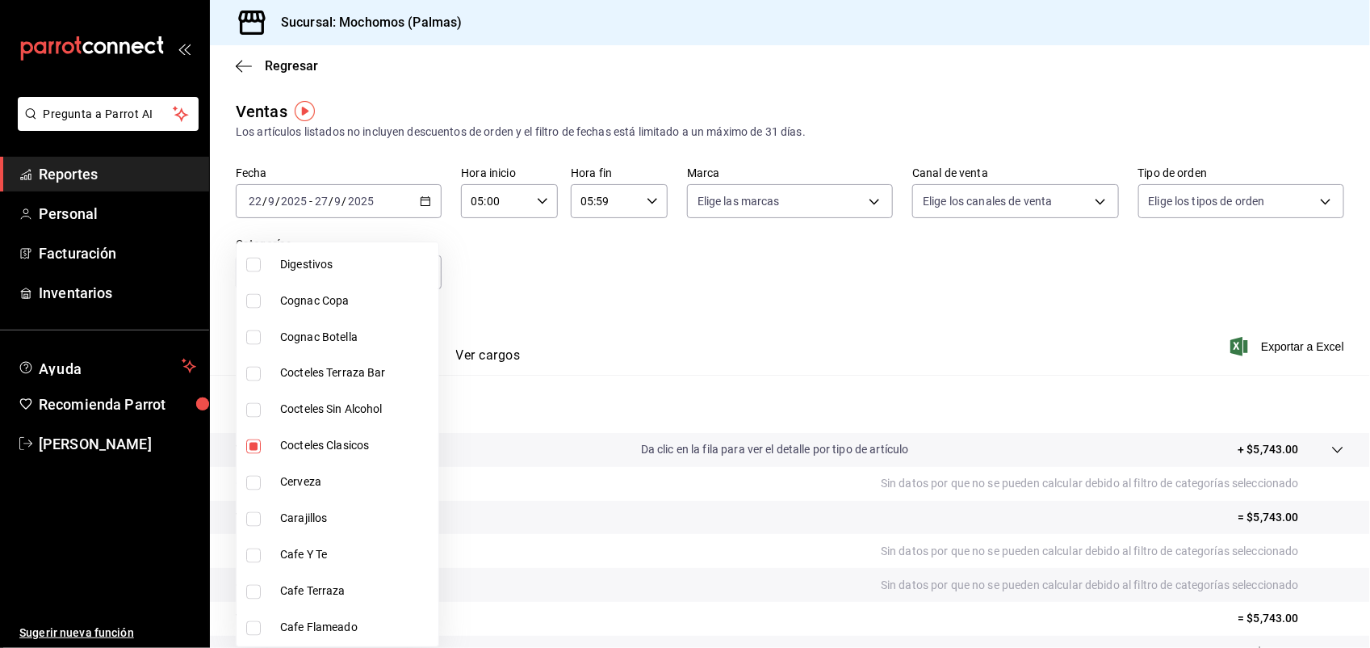
click at [254, 448] on input "checkbox" at bounding box center [253, 446] width 15 height 15
checkbox input "false"
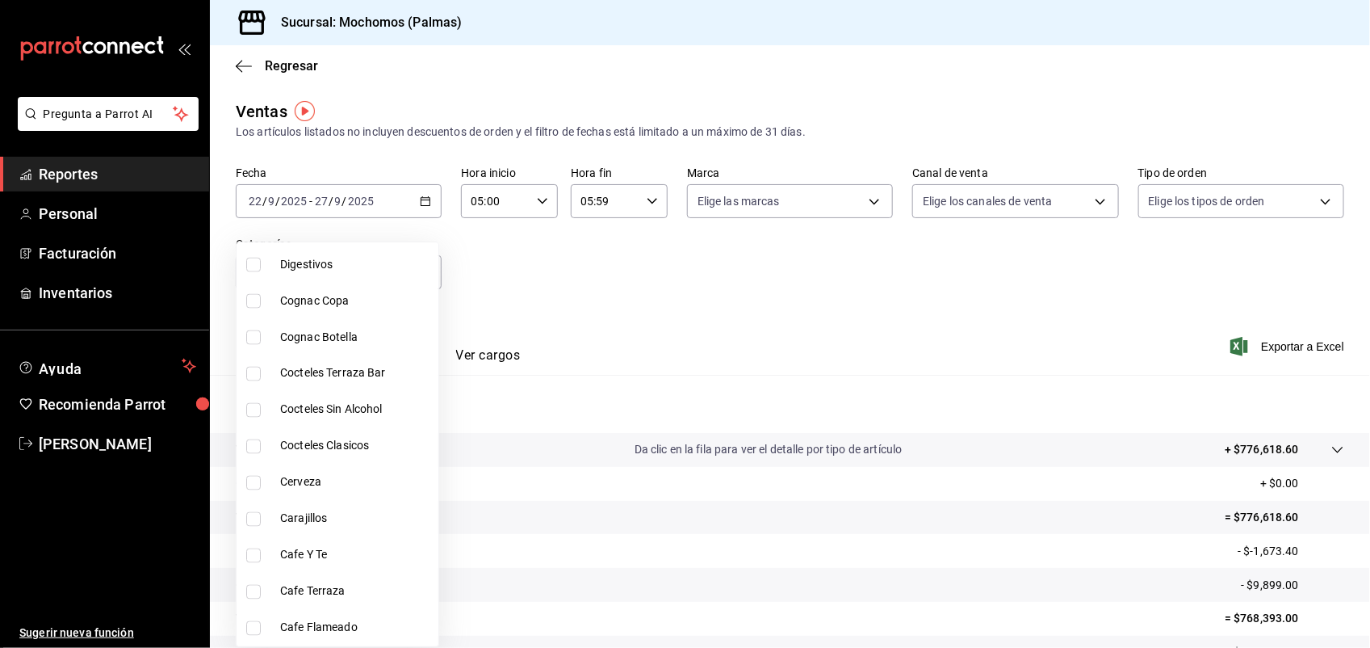
click at [421, 636] on li "Cafe Flameado" at bounding box center [338, 628] width 202 height 36
checkbox input "false"
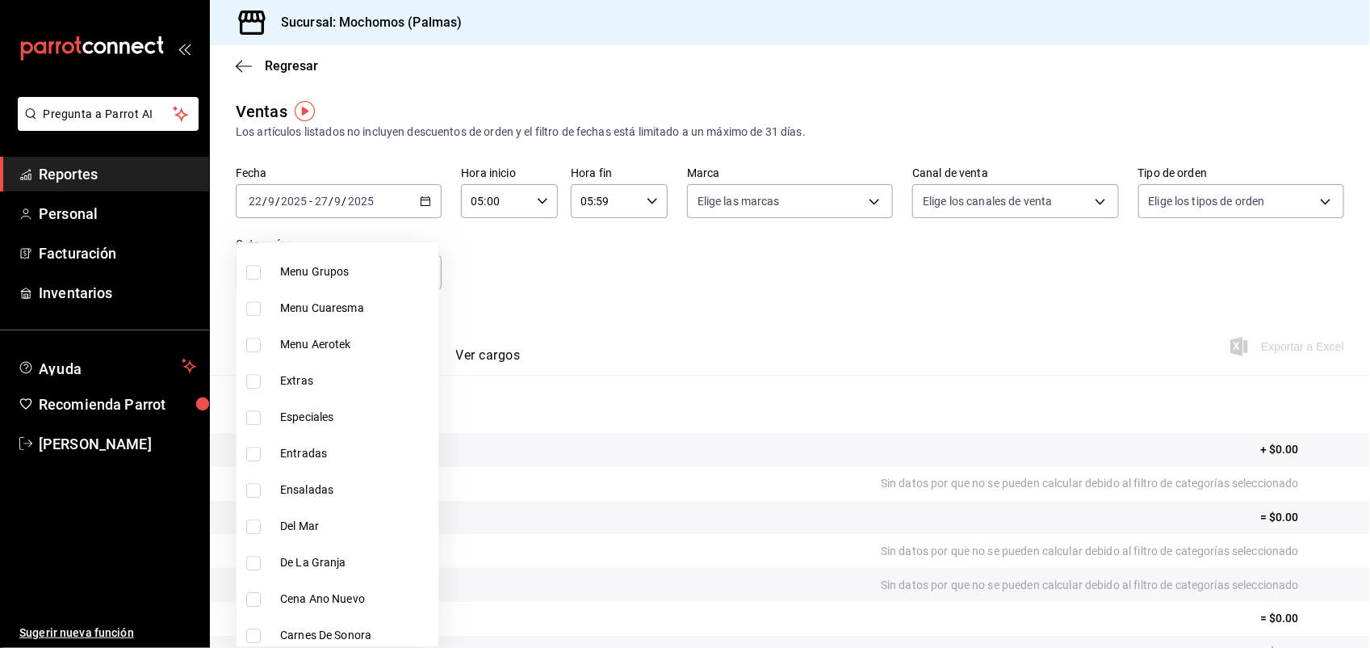
scroll to position [2084, 0]
drag, startPoint x: 417, startPoint y: 297, endPoint x: 433, endPoint y: 262, distance: 38.3
click at [418, 296] on li "Menu Cuaresma" at bounding box center [338, 304] width 202 height 36
checkbox input "false"
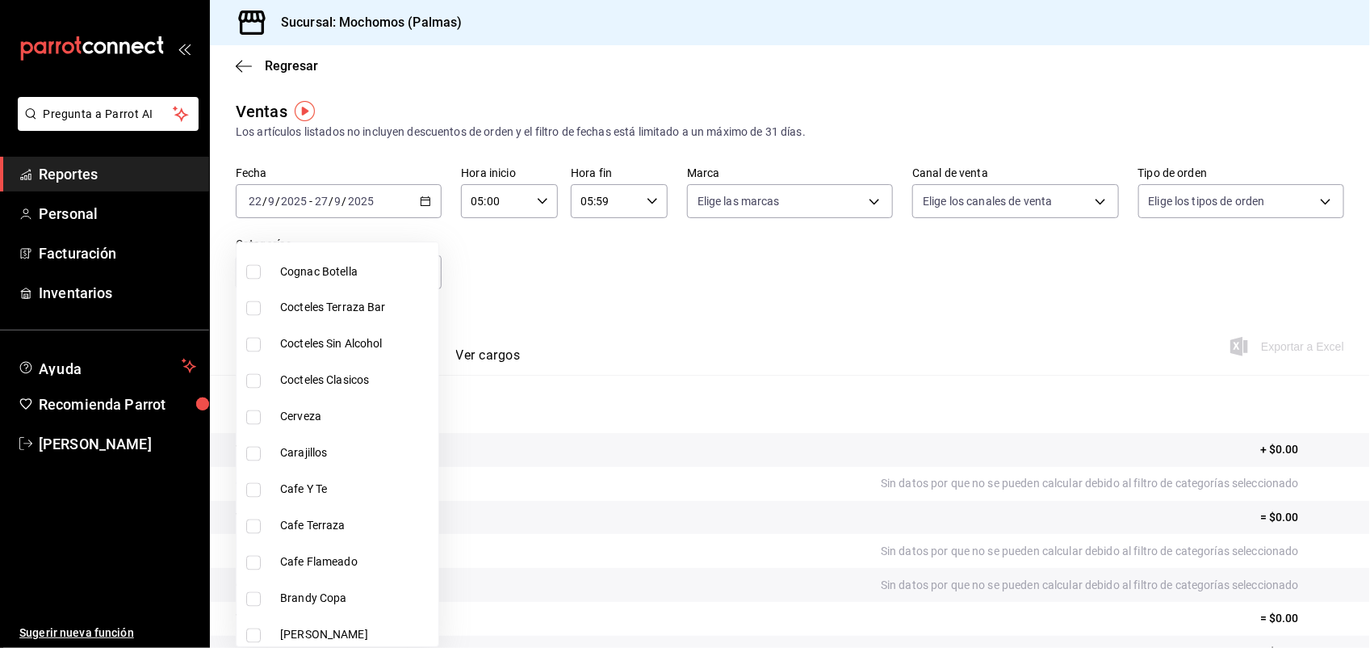
scroll to position [1277, 0]
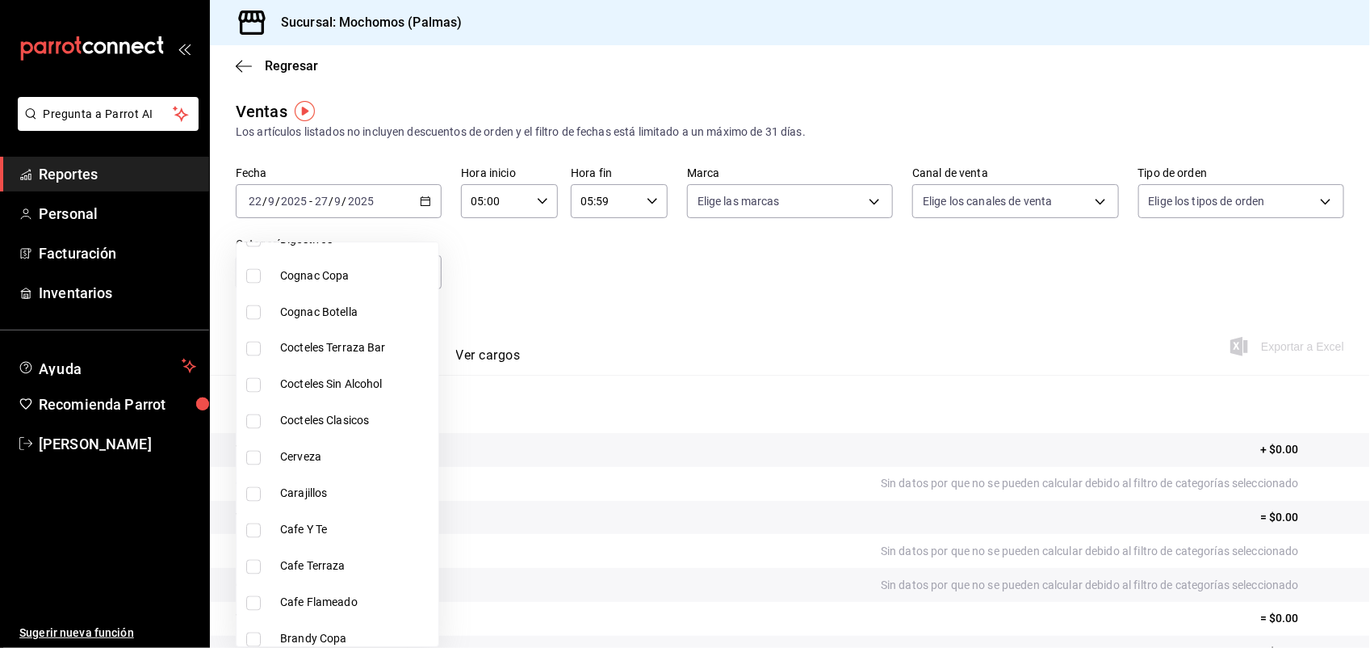
click at [251, 386] on input "checkbox" at bounding box center [253, 385] width 15 height 15
checkbox input "true"
type input "c6a15aec-9c8a-45ba-966a-741b74a94516"
click at [1260, 349] on div at bounding box center [685, 324] width 1370 height 648
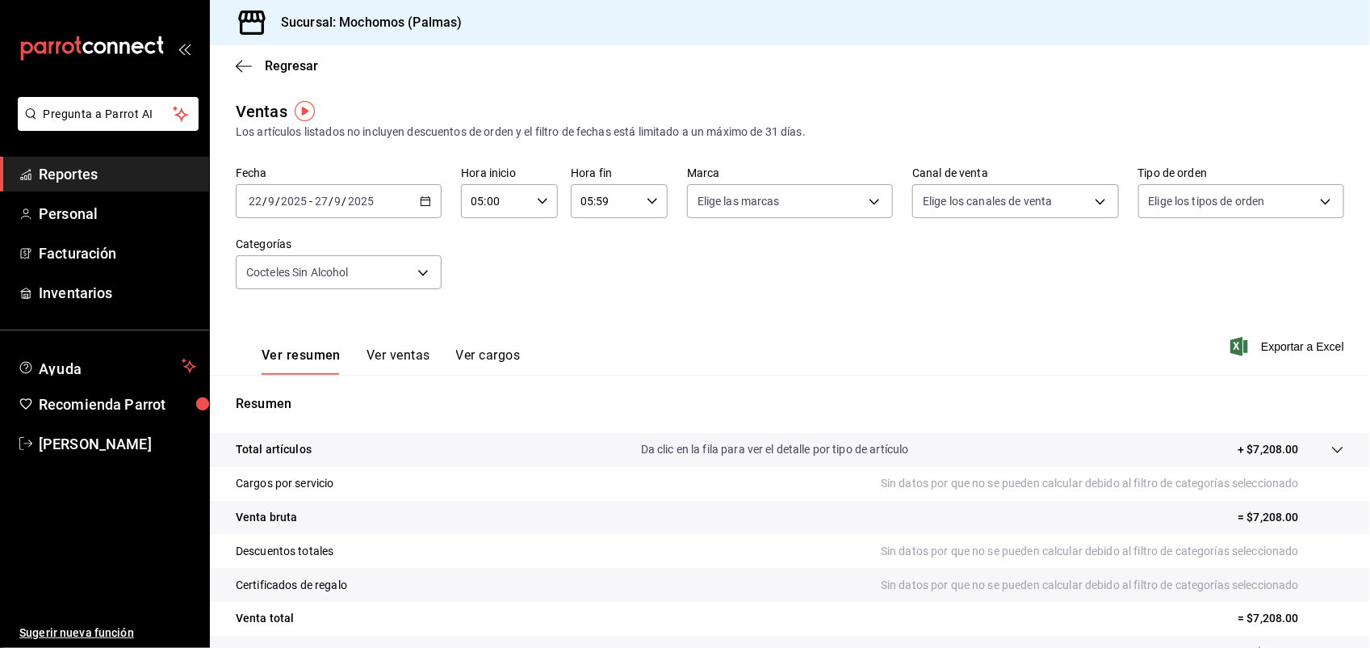
click at [1260, 349] on span "Exportar a Excel" at bounding box center [1289, 346] width 111 height 19
